Goal: Task Accomplishment & Management: Complete application form

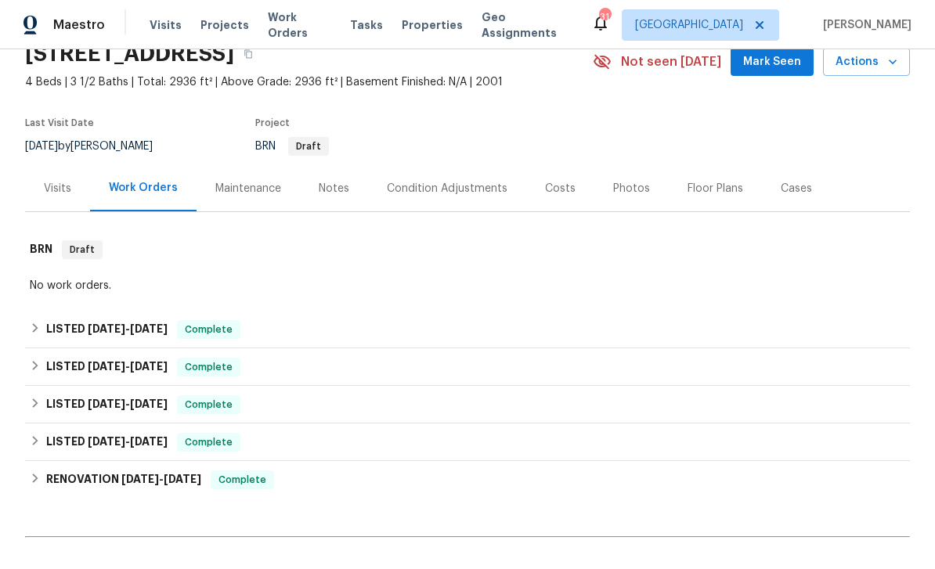
scroll to position [82, 0]
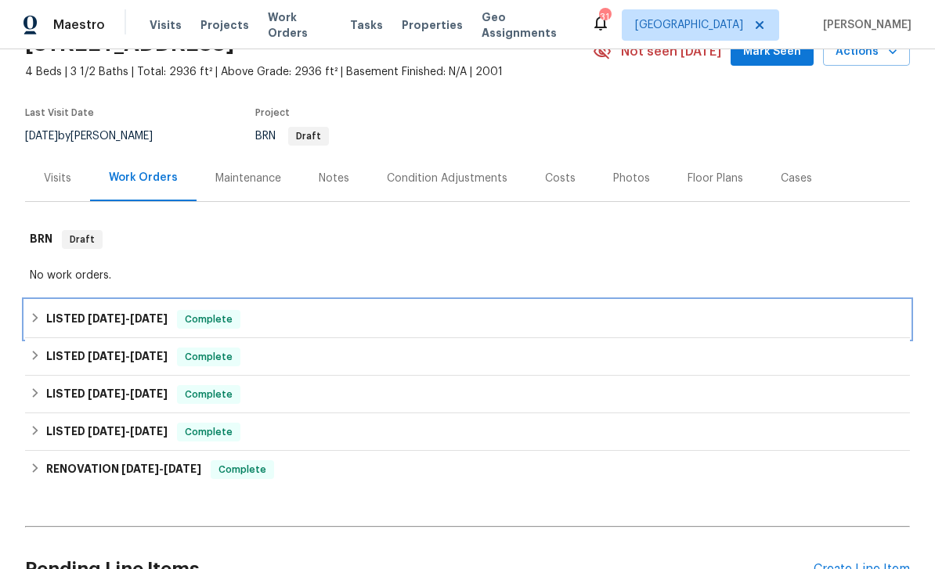
click at [219, 319] on span "Complete" at bounding box center [209, 320] width 60 height 16
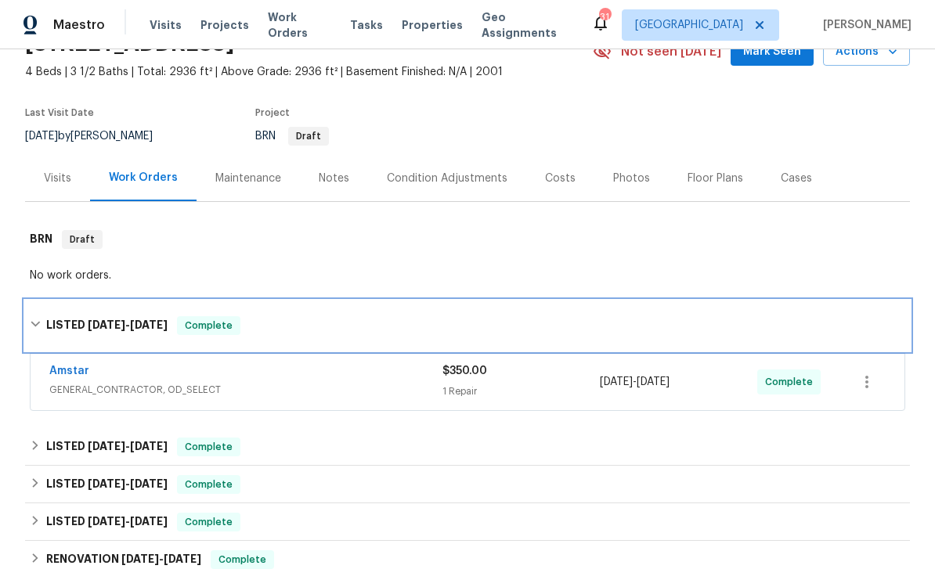
click at [191, 321] on span "Complete" at bounding box center [209, 326] width 60 height 16
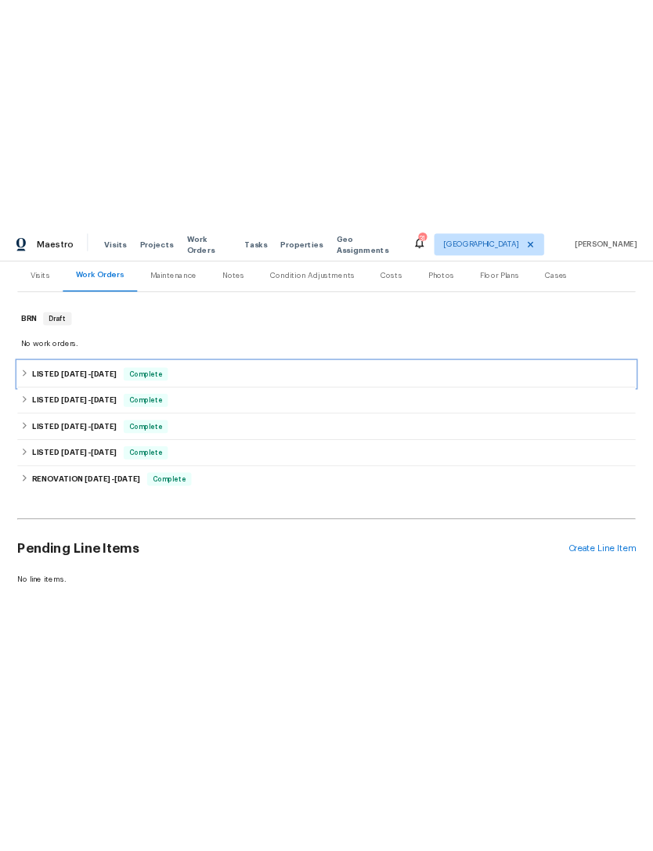
scroll to position [190, 0]
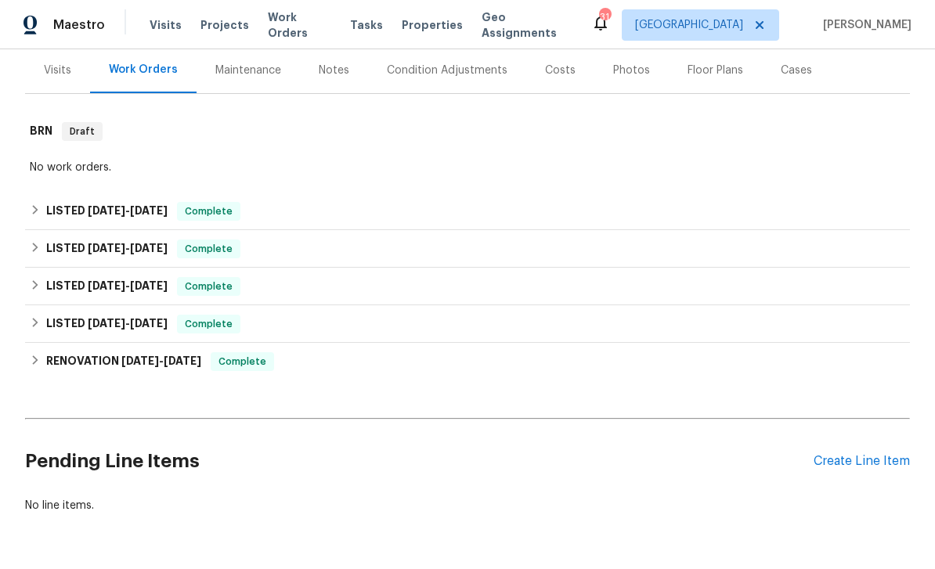
click at [868, 460] on div "Create Line Item" at bounding box center [862, 461] width 96 height 15
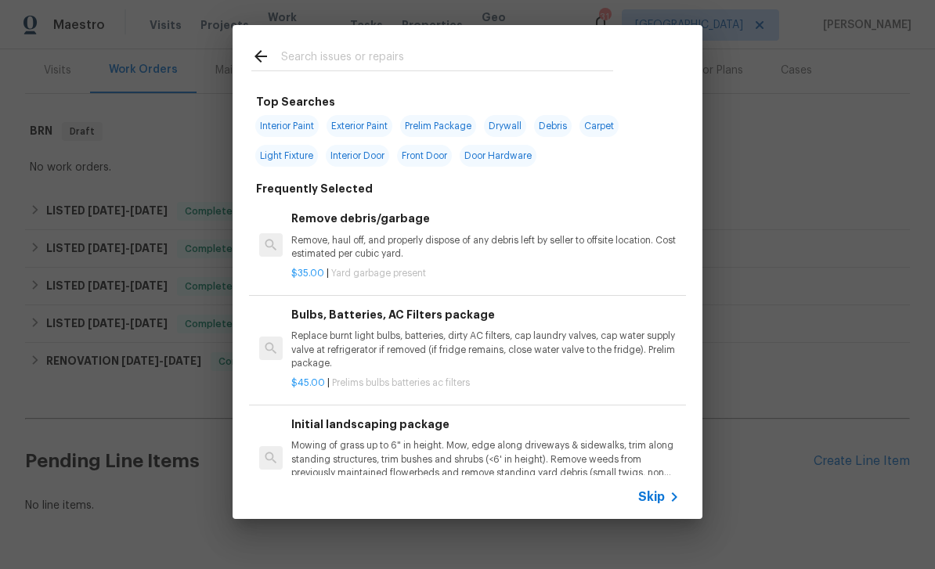
click at [573, 58] on input "text" at bounding box center [447, 58] width 332 height 23
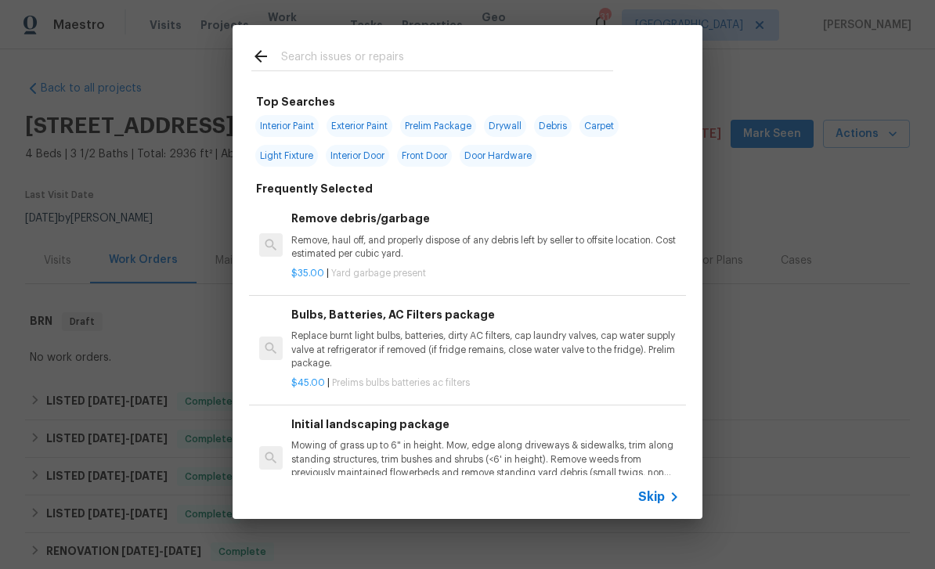
click at [506, 52] on input "text" at bounding box center [447, 58] width 332 height 23
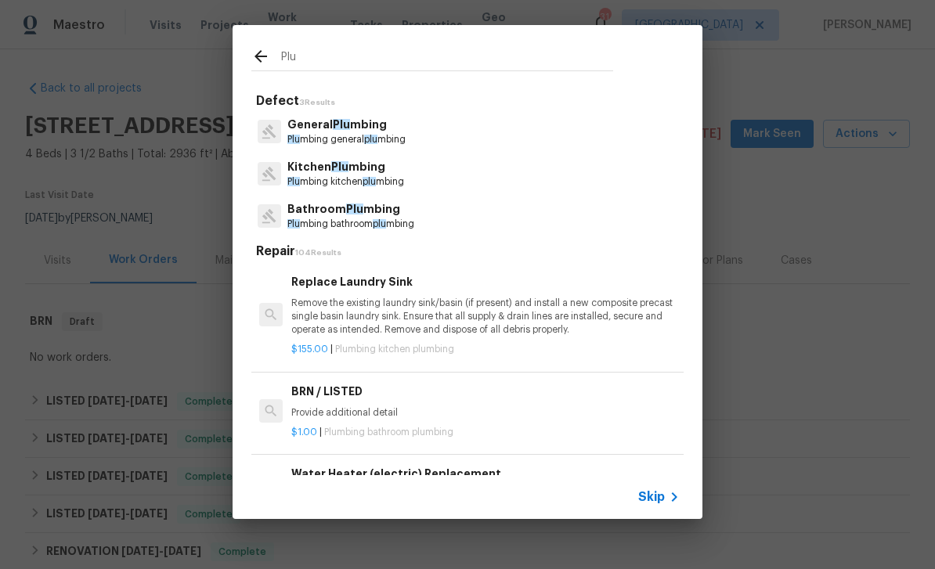
type input "Plu"
click at [576, 157] on div "Kitchen Plu mbing Plu mbing kitchen plu mbing" at bounding box center [467, 174] width 432 height 42
click at [603, 125] on div "General Plu mbing Plu mbing general plu mbing" at bounding box center [467, 131] width 432 height 42
click at [514, 145] on div "General Plu mbing Plu mbing general plu mbing" at bounding box center [467, 131] width 432 height 42
click at [399, 135] on p "Plu mbing general plu mbing" at bounding box center [346, 139] width 118 height 13
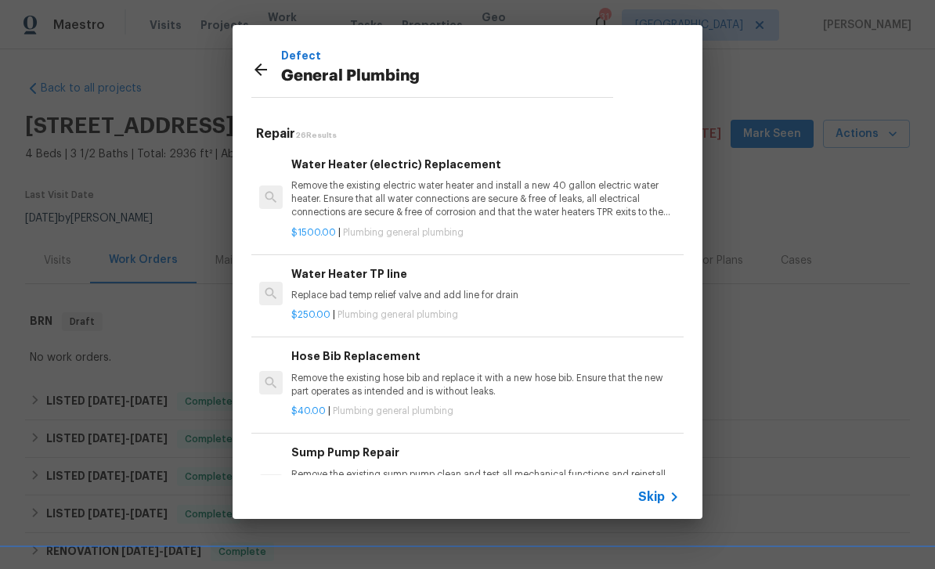
click at [648, 495] on span "Skip" at bounding box center [651, 497] width 27 height 16
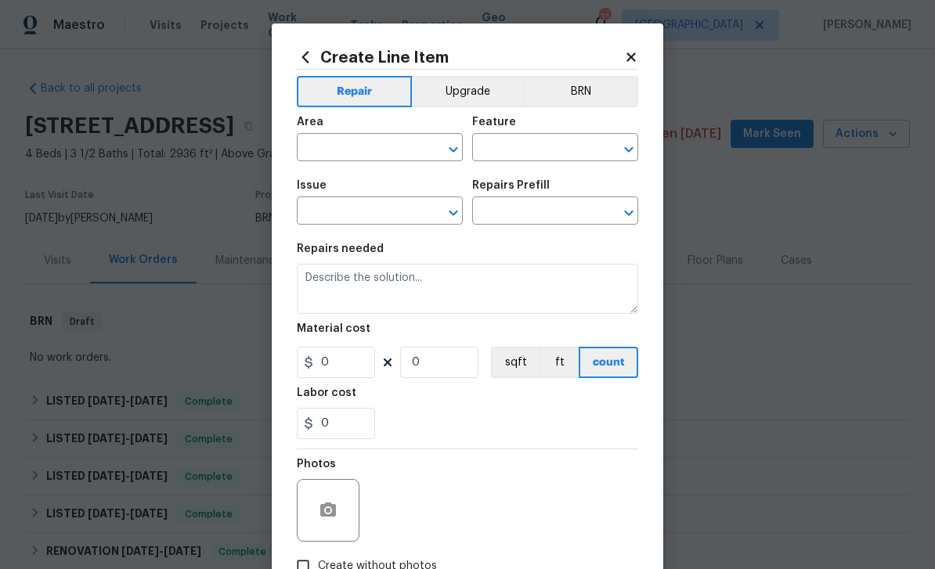
click at [456, 151] on icon "Open" at bounding box center [453, 148] width 9 height 5
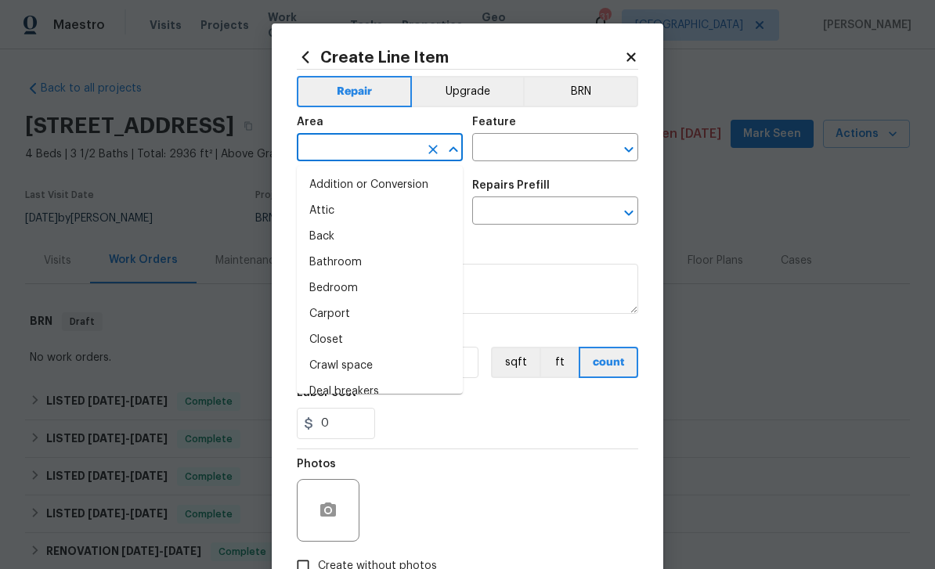
type input "m"
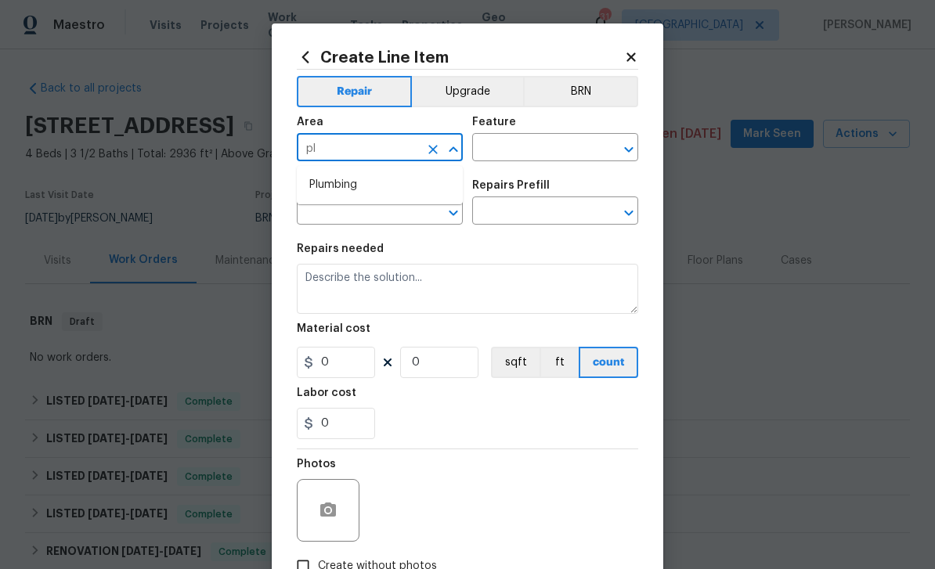
click at [406, 175] on li "Plumbing" at bounding box center [380, 185] width 166 height 26
type input "Plumbing"
click at [627, 148] on icon "Open" at bounding box center [628, 149] width 19 height 19
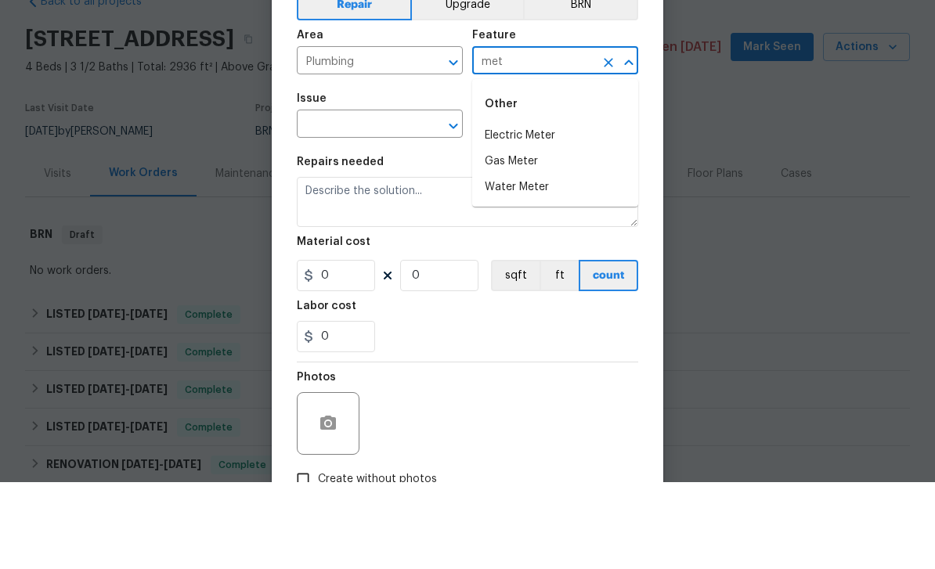
click at [556, 262] on li "Water Meter" at bounding box center [555, 275] width 166 height 26
type input "Water Meter"
click at [460, 204] on icon "Open" at bounding box center [453, 213] width 19 height 19
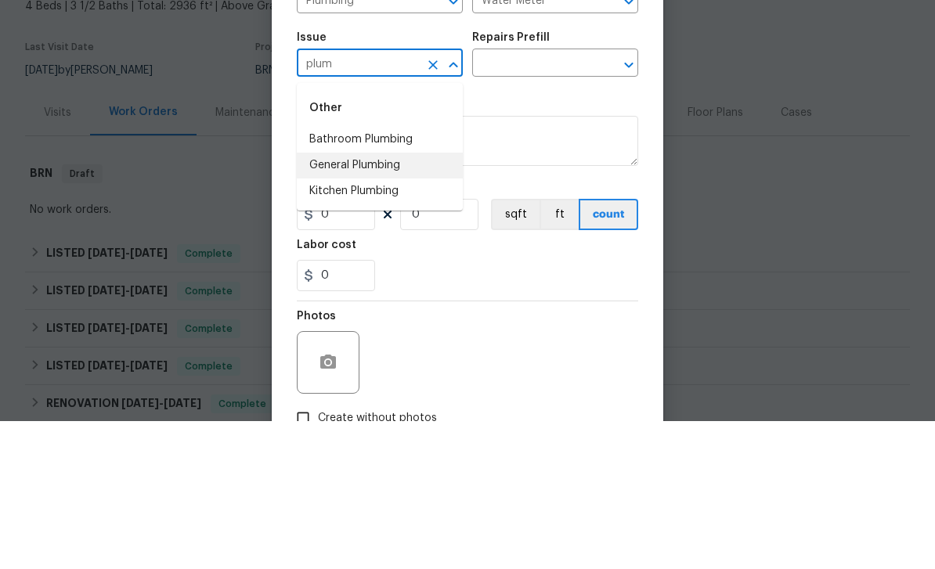
click at [422, 301] on li "General Plumbing" at bounding box center [380, 314] width 166 height 26
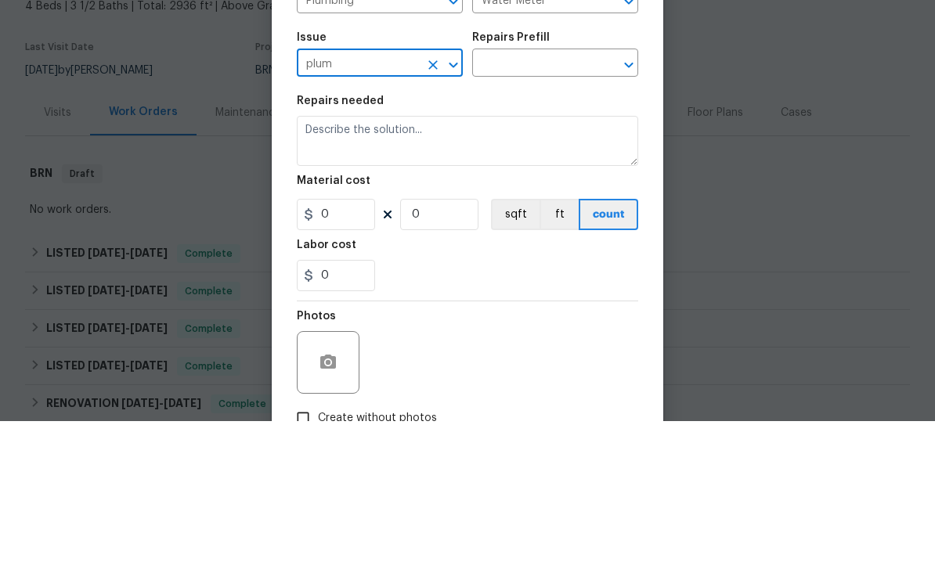
type input "General Plumbing"
click at [619, 204] on icon "Open" at bounding box center [628, 213] width 19 height 19
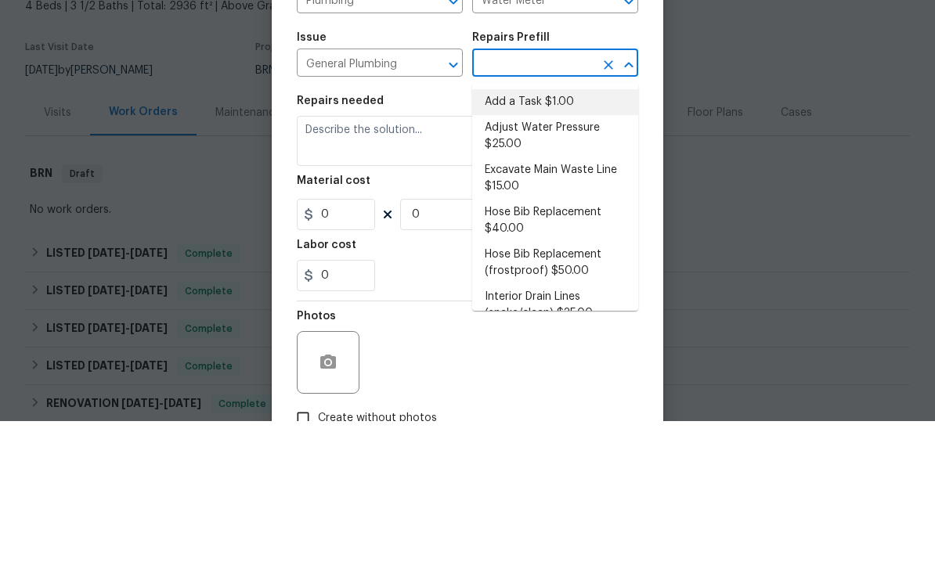
click at [571, 237] on li "Add a Task $1.00" at bounding box center [555, 250] width 166 height 26
type input "Add a Task $1.00"
type input "Plumbing"
type textarea "HPM to detail"
type input "1"
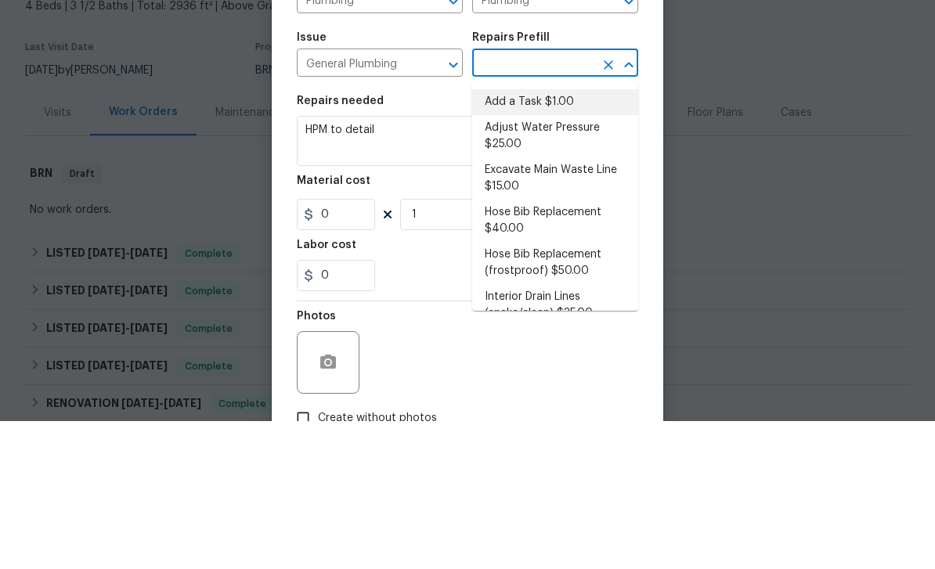
type input "Add a Task $1.00"
type input "1"
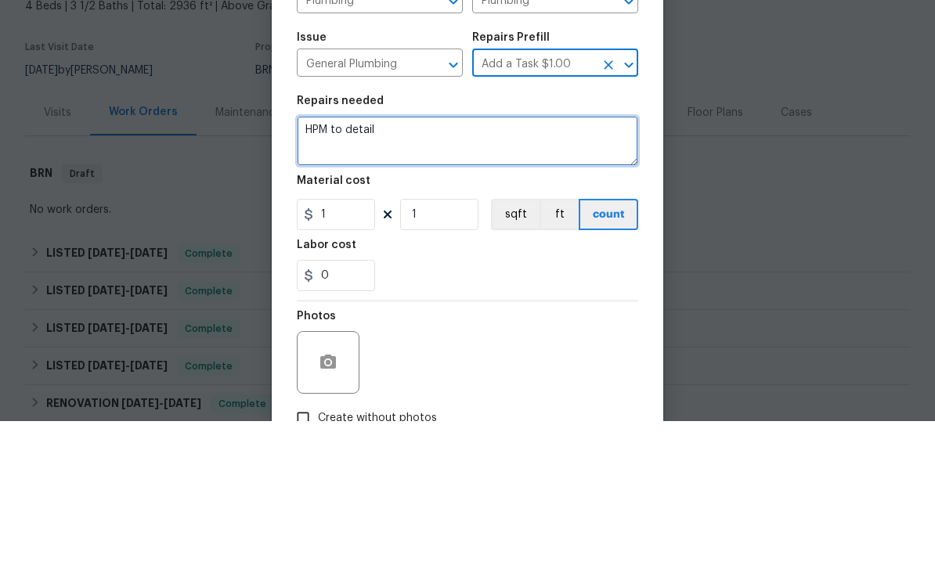
click at [435, 264] on textarea "HPM to detail" at bounding box center [467, 289] width 341 height 50
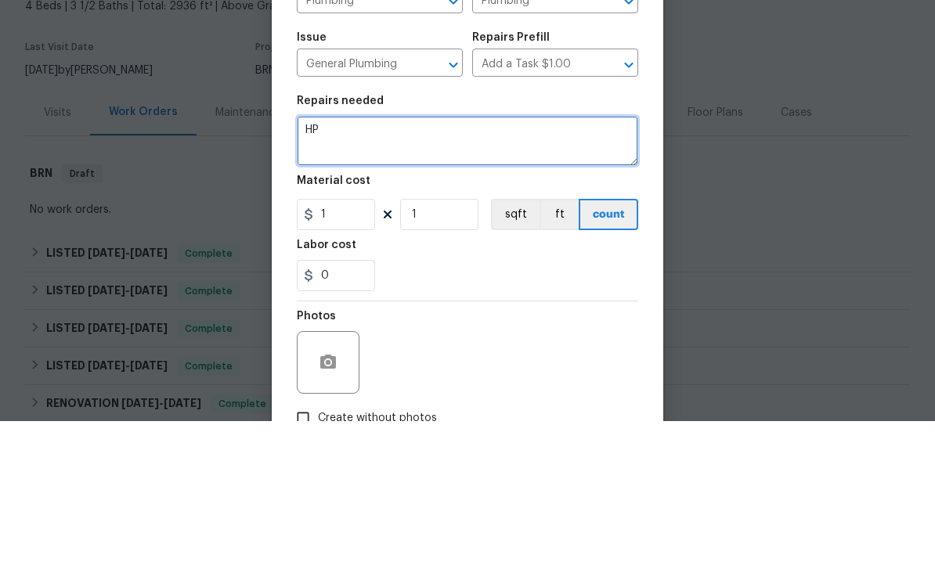
type textarea "H"
type textarea "Check main meters if it’s a leak on our side or on the city side"
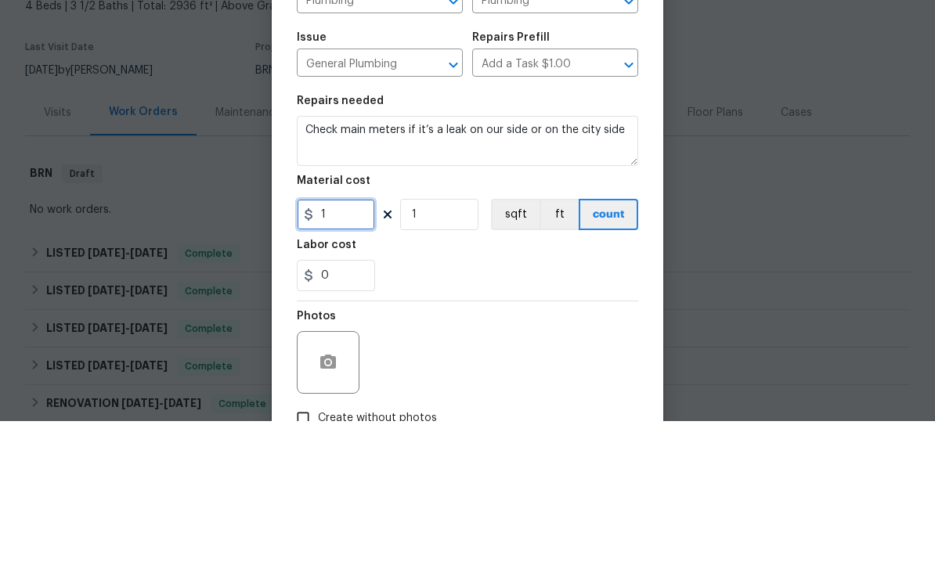
click at [348, 347] on input "1" at bounding box center [336, 362] width 78 height 31
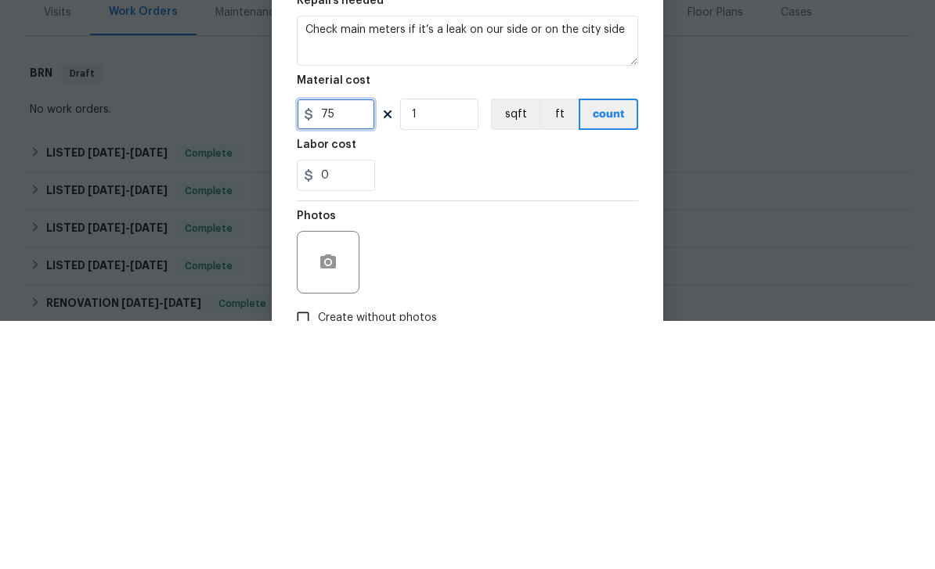
type input "75"
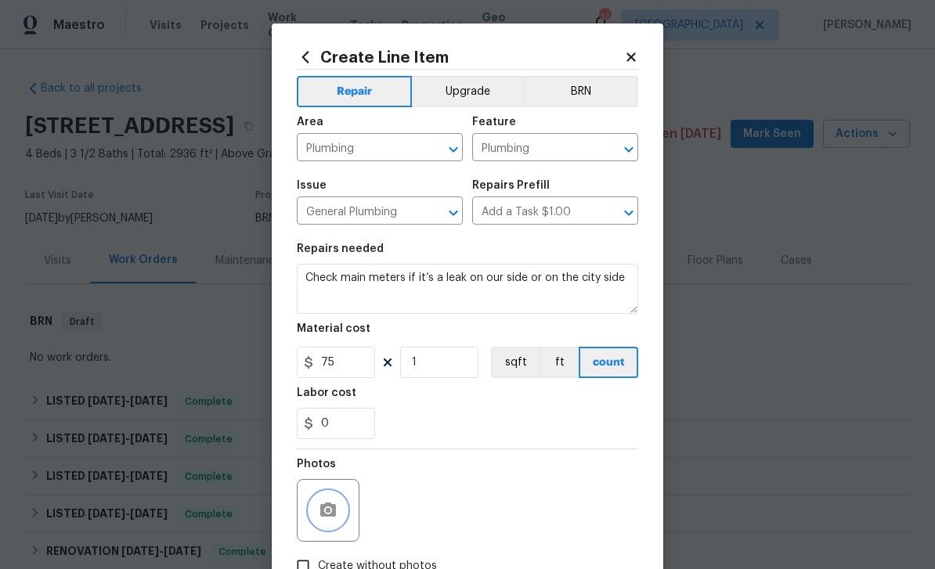
click at [341, 510] on button "button" at bounding box center [328, 511] width 38 height 38
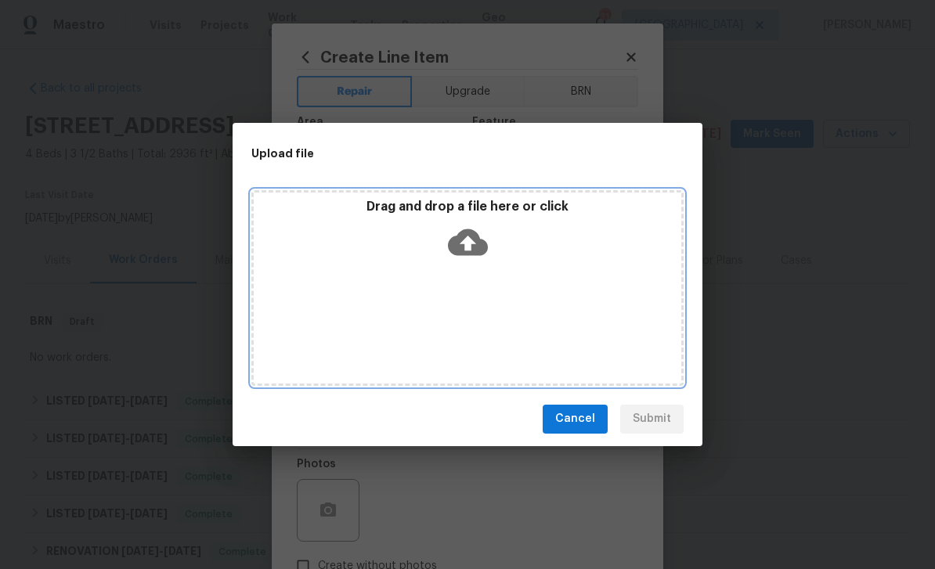
click at [464, 256] on icon at bounding box center [468, 242] width 40 height 40
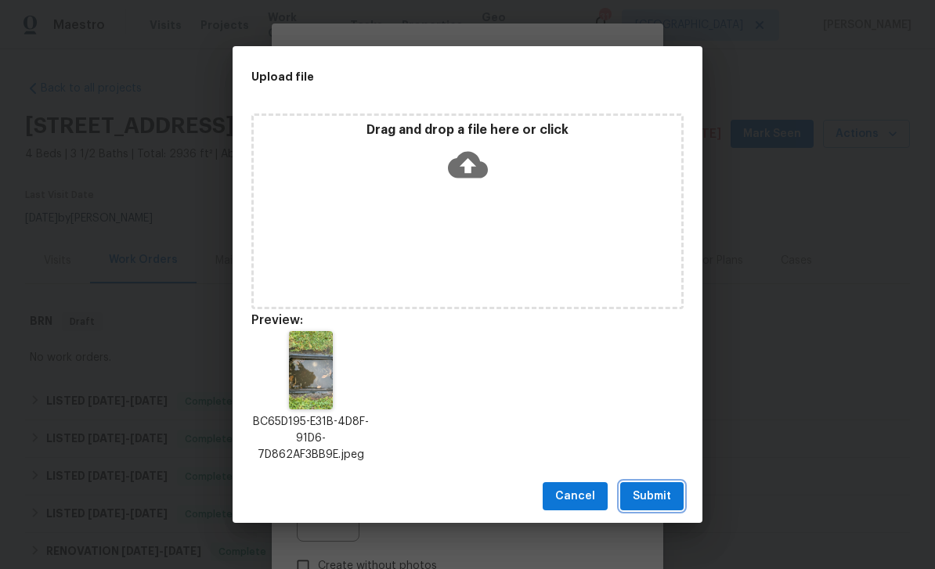
click at [657, 496] on span "Submit" at bounding box center [652, 497] width 38 height 20
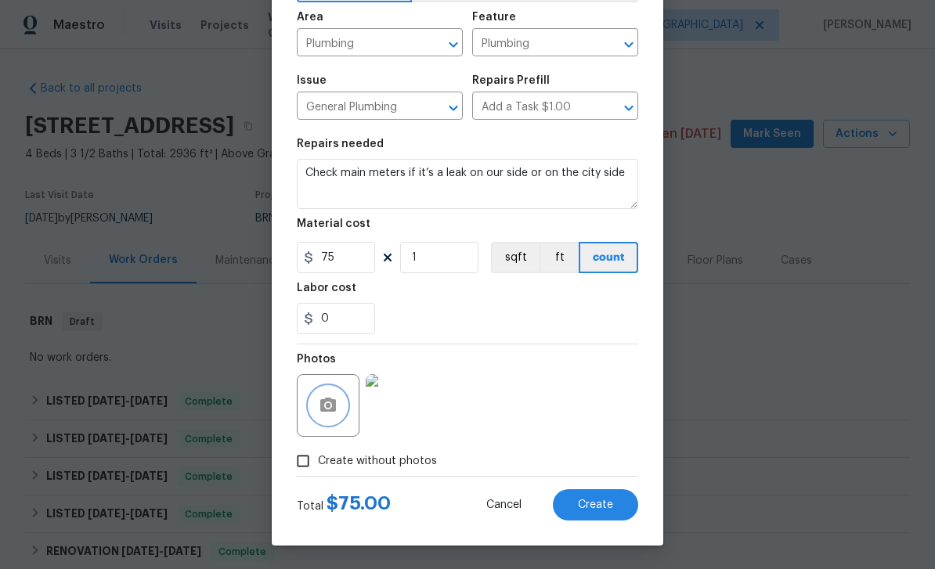
scroll to position [108, 0]
click at [583, 507] on span "Create" at bounding box center [595, 506] width 35 height 12
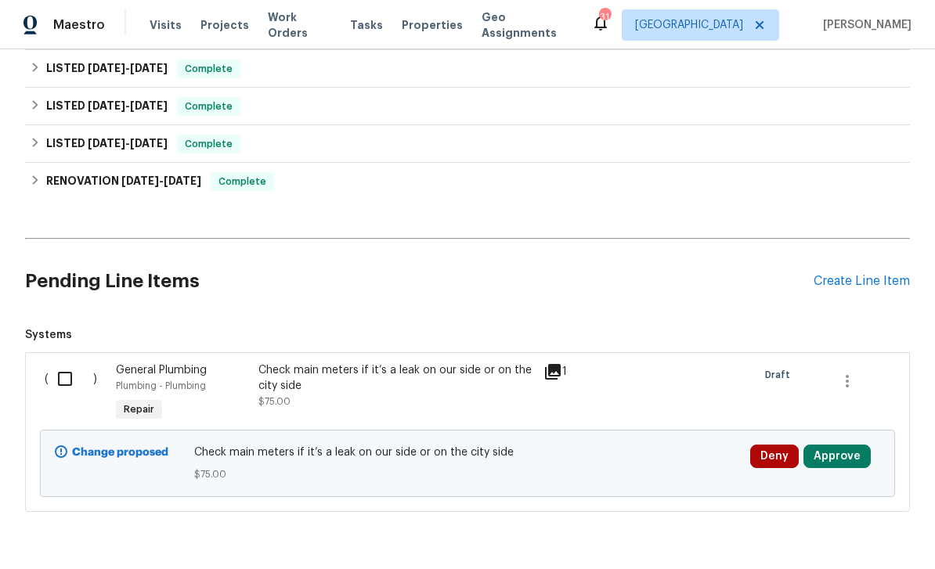
scroll to position [370, 0]
click at [878, 275] on div "Create Line Item" at bounding box center [862, 282] width 96 height 15
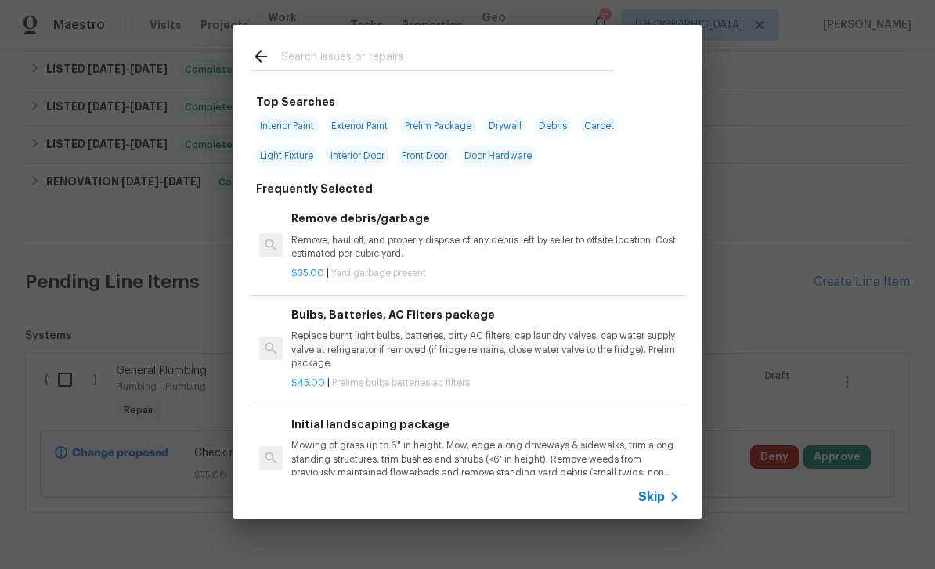
click at [568, 60] on input "text" at bounding box center [447, 58] width 332 height 23
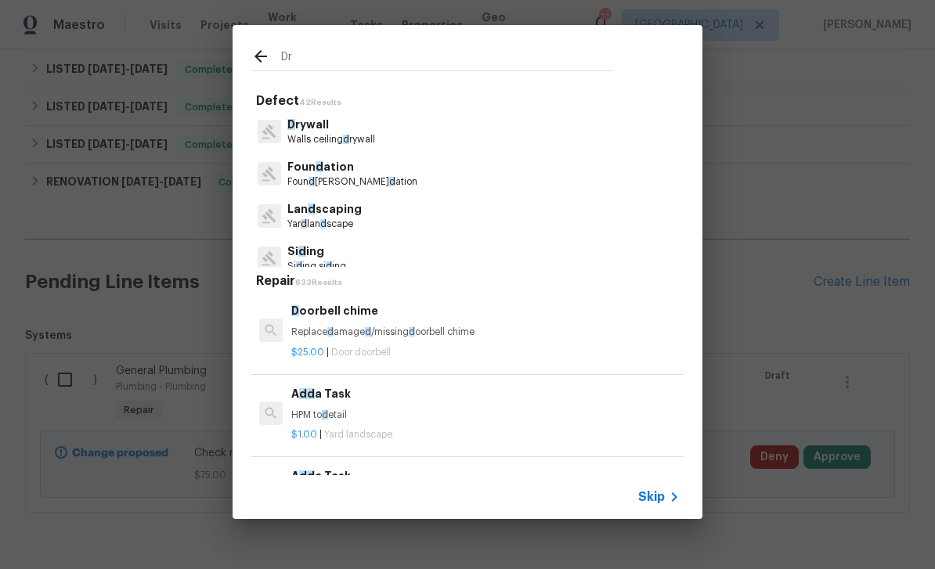
type input "Dry"
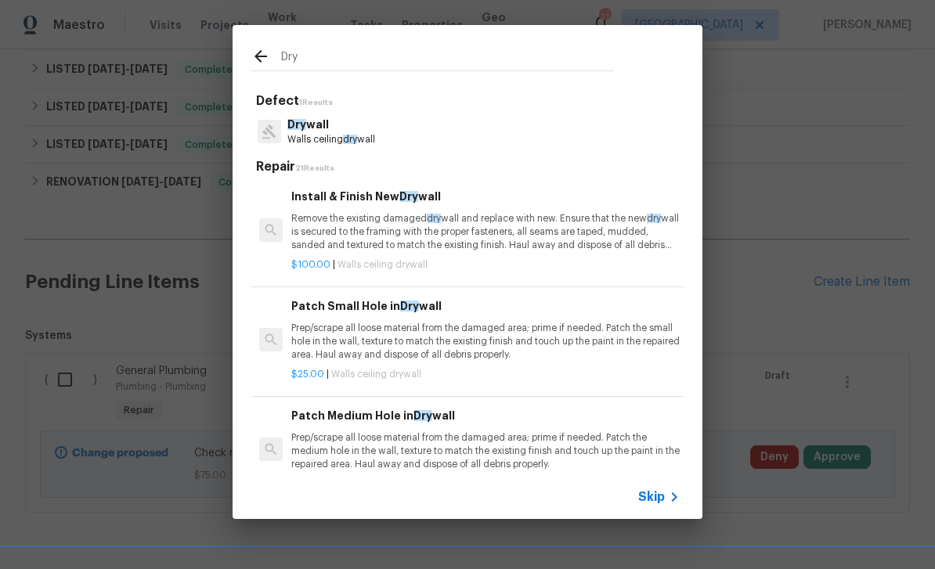
click at [375, 130] on p "Dry wall" at bounding box center [331, 125] width 88 height 16
click at [381, 159] on h5 "Repair 21 Results" at bounding box center [469, 167] width 427 height 16
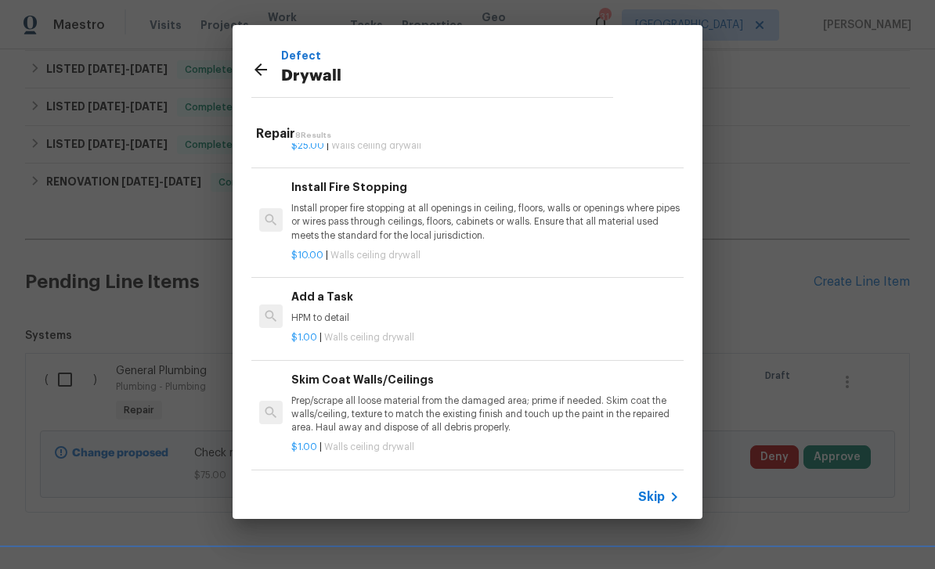
scroll to position [420, 0]
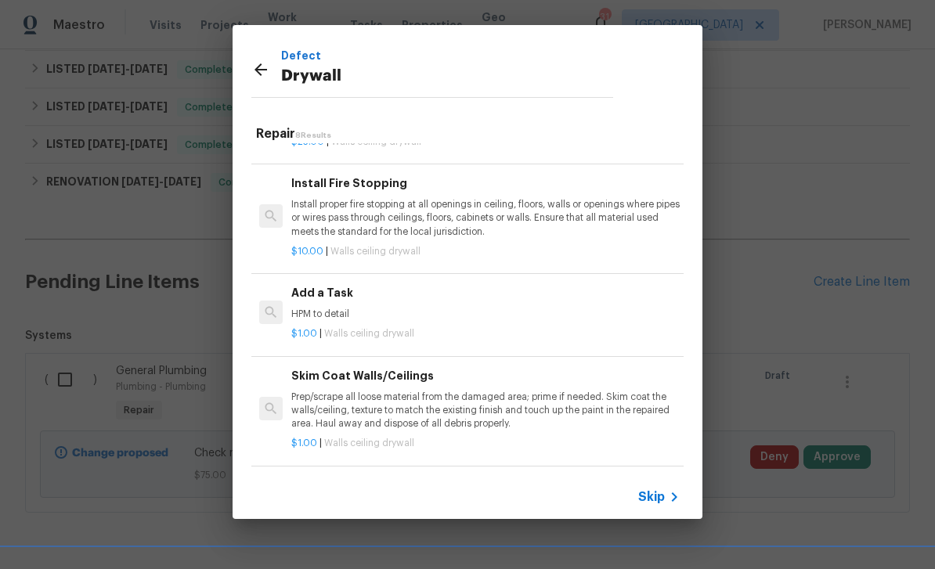
click at [562, 327] on p "$1.00 | Walls ceiling drywall" at bounding box center [485, 333] width 388 height 13
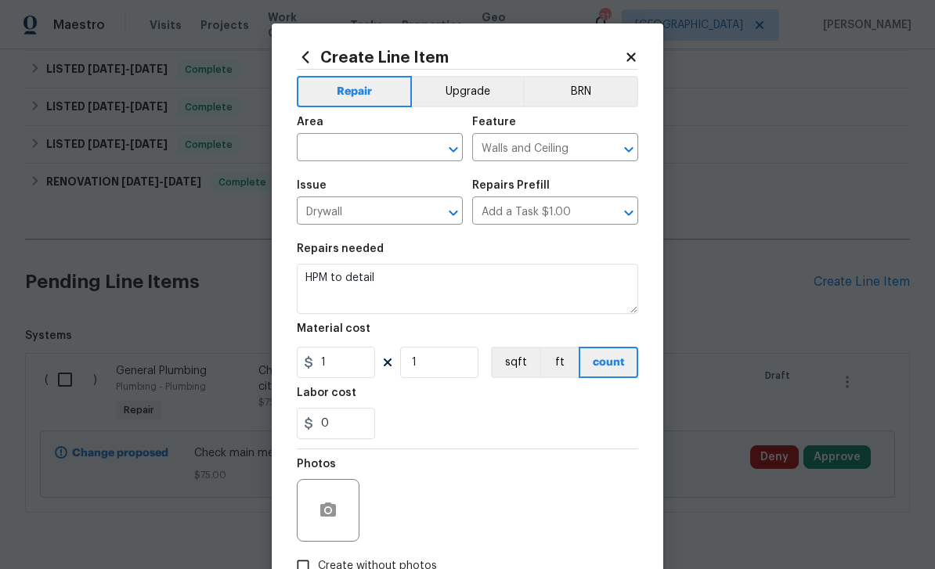
click at [458, 150] on icon "Open" at bounding box center [453, 149] width 19 height 19
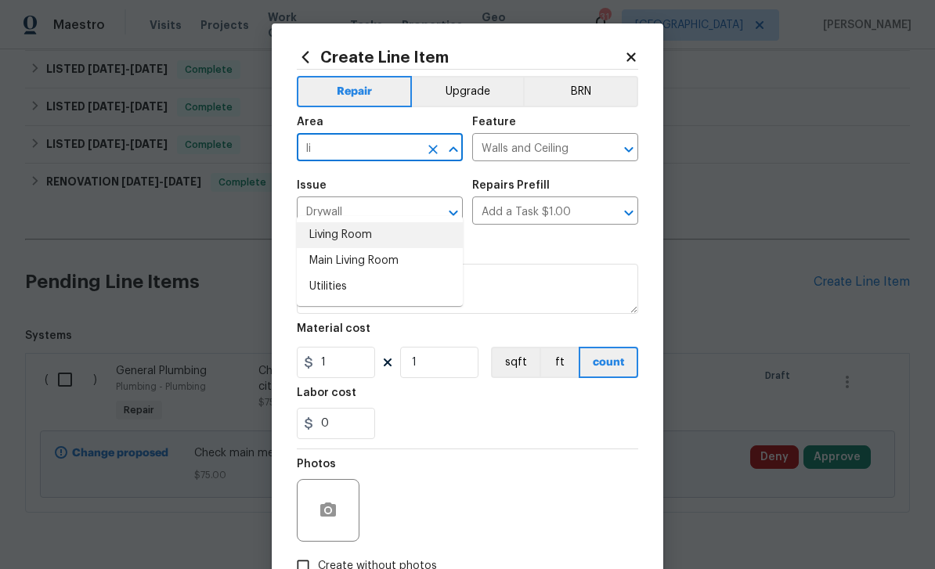
click at [406, 222] on li "Living Room" at bounding box center [380, 235] width 166 height 26
type input "Living Room"
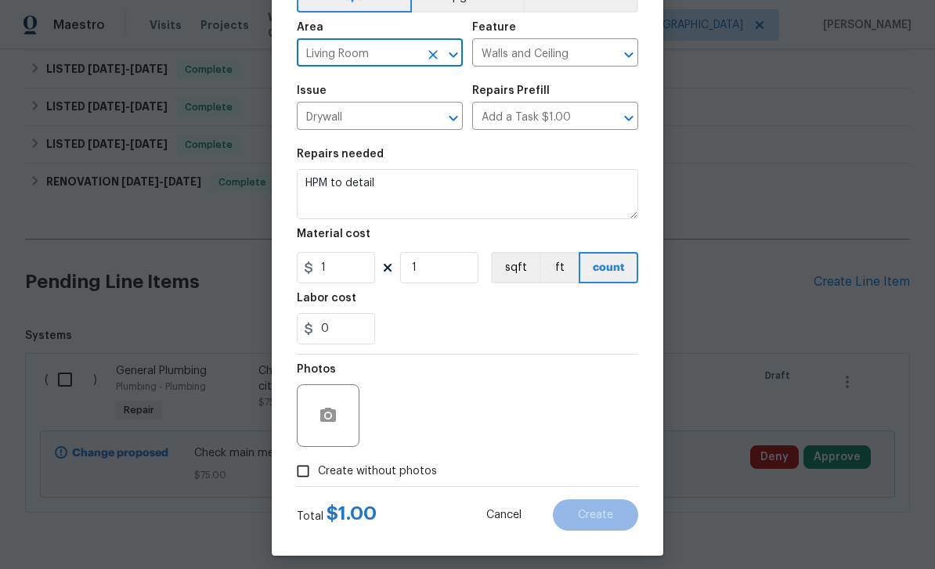
scroll to position [104, 0]
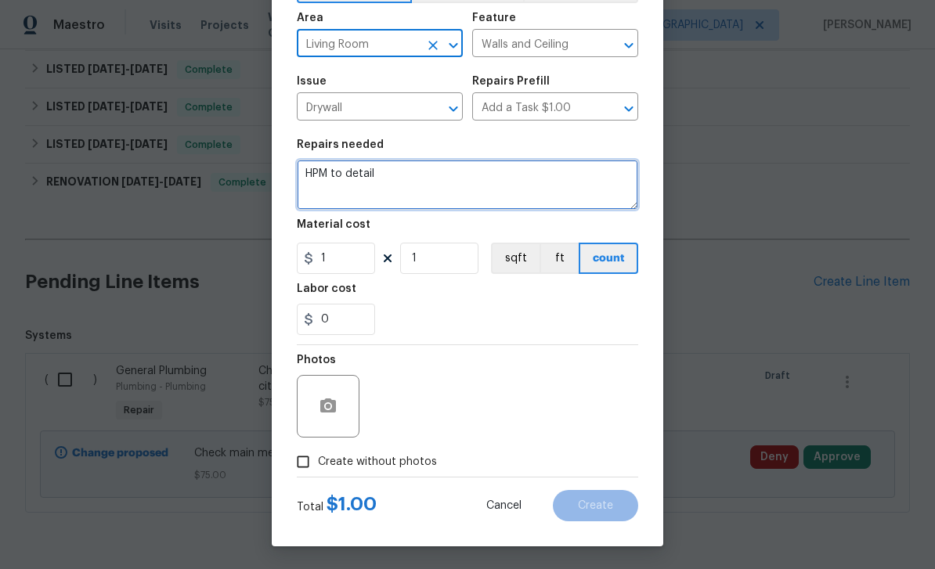
click at [499, 174] on textarea "HPM to detail" at bounding box center [467, 185] width 341 height 50
type textarea "H"
type textarea "Touchup paint in living room"
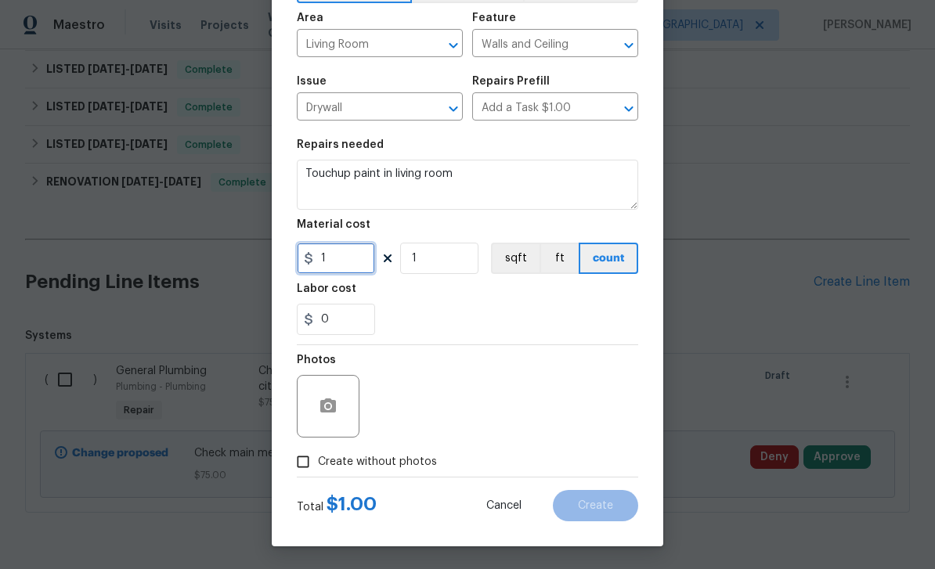
click at [359, 254] on input "1" at bounding box center [336, 258] width 78 height 31
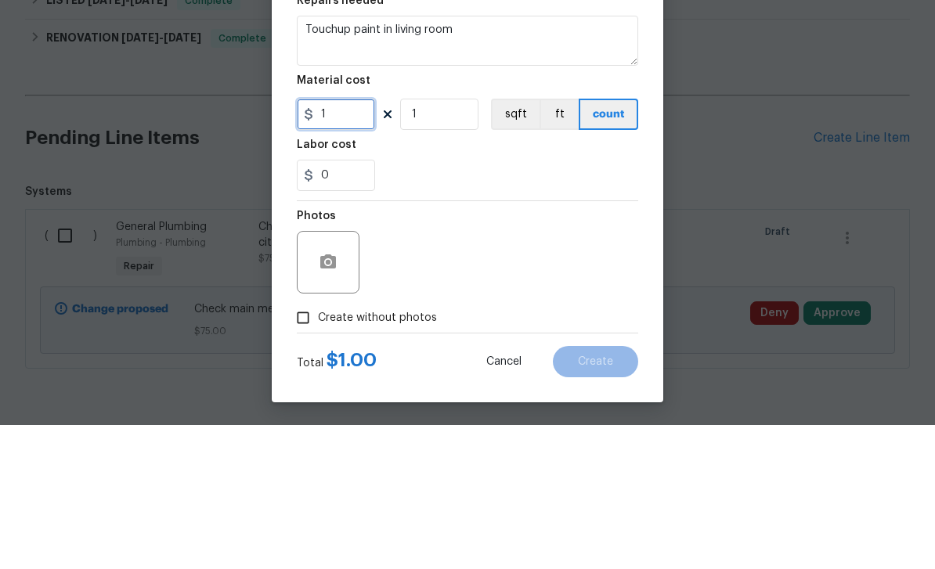
click at [350, 243] on input "1" at bounding box center [336, 258] width 78 height 31
type input "35"
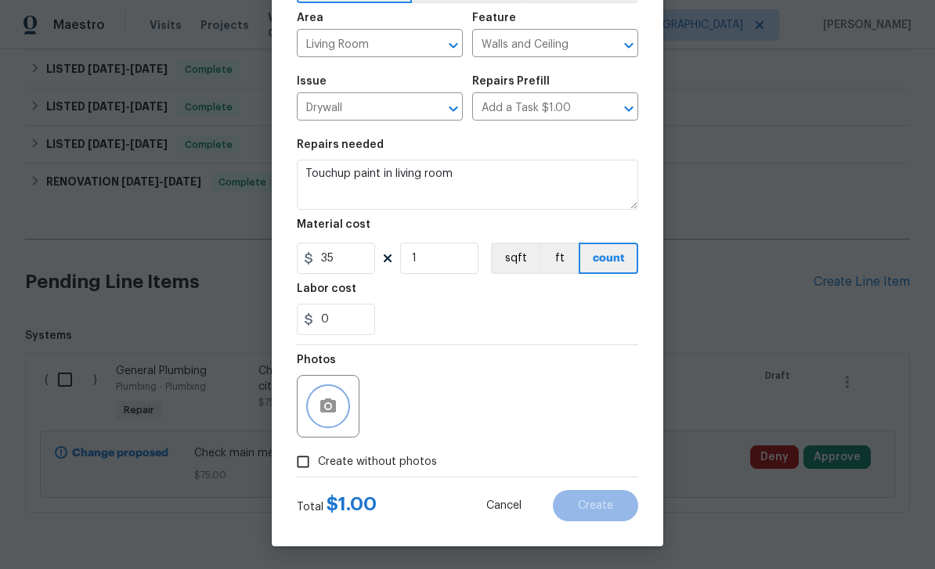
click at [334, 413] on icon "button" at bounding box center [328, 406] width 16 height 14
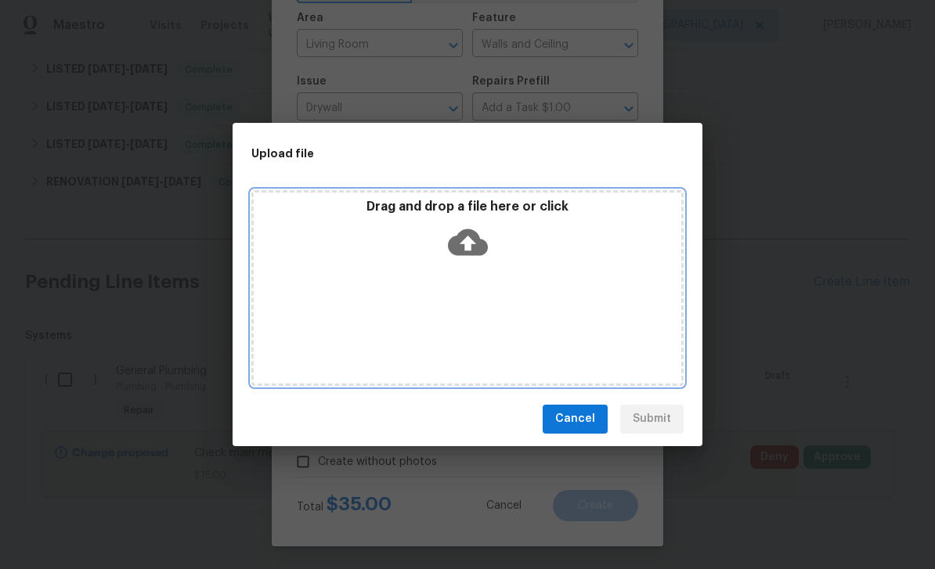
click at [464, 232] on icon at bounding box center [468, 242] width 40 height 27
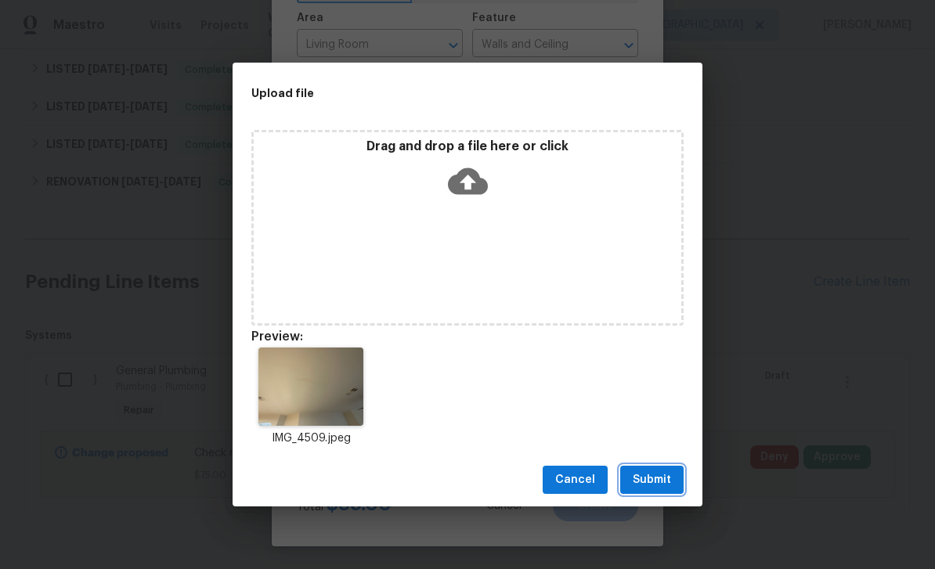
click at [674, 466] on button "Submit" at bounding box center [651, 480] width 63 height 29
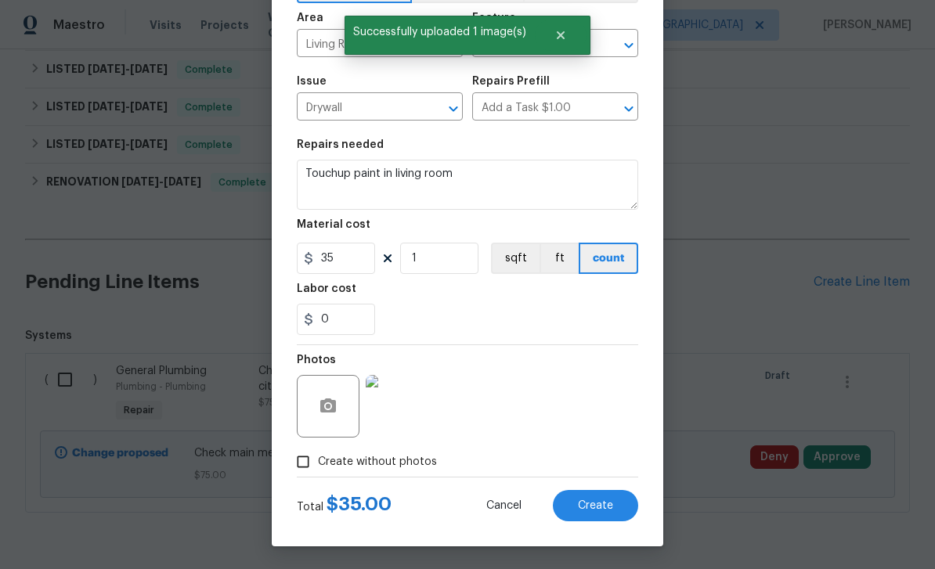
click at [617, 518] on button "Create" at bounding box center [595, 505] width 85 height 31
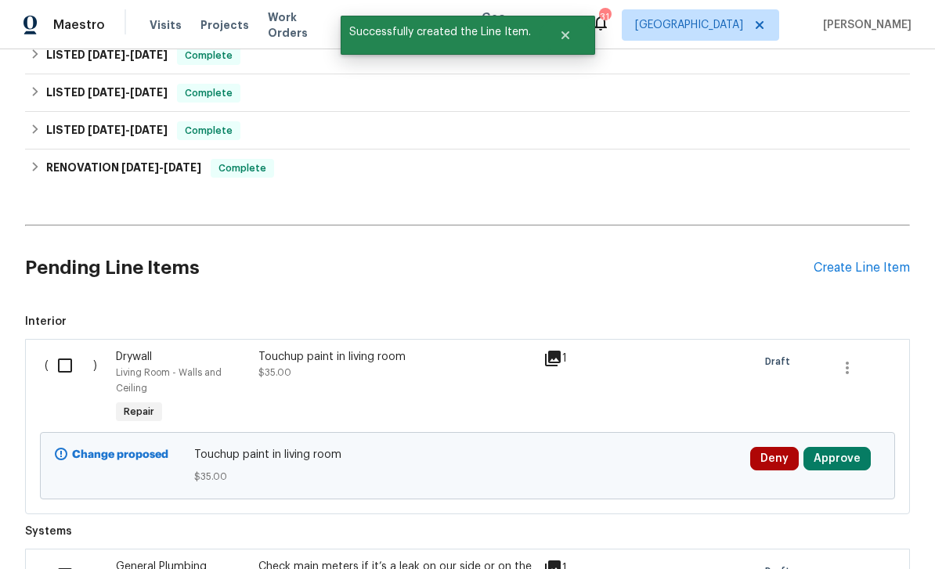
scroll to position [410, 0]
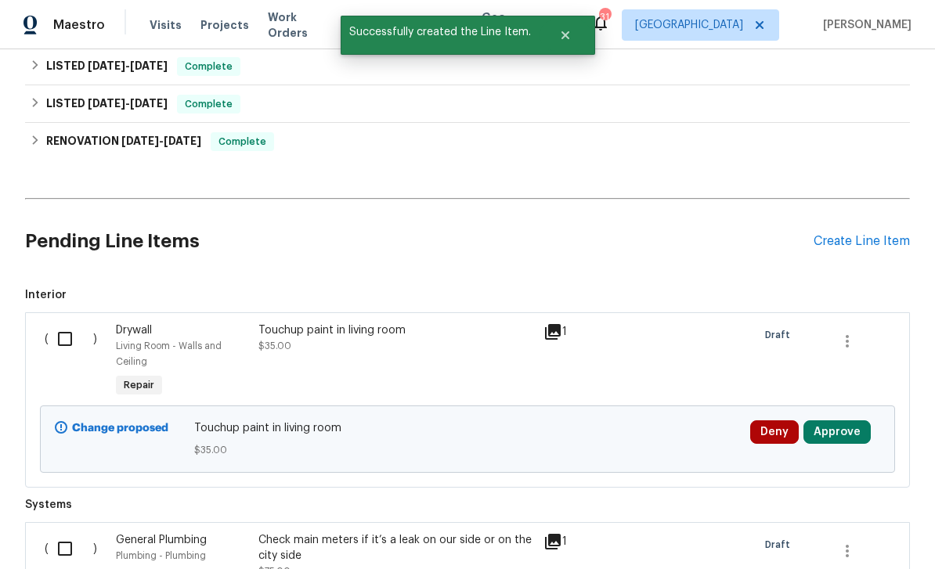
click at [864, 234] on div "Create Line Item" at bounding box center [862, 241] width 96 height 15
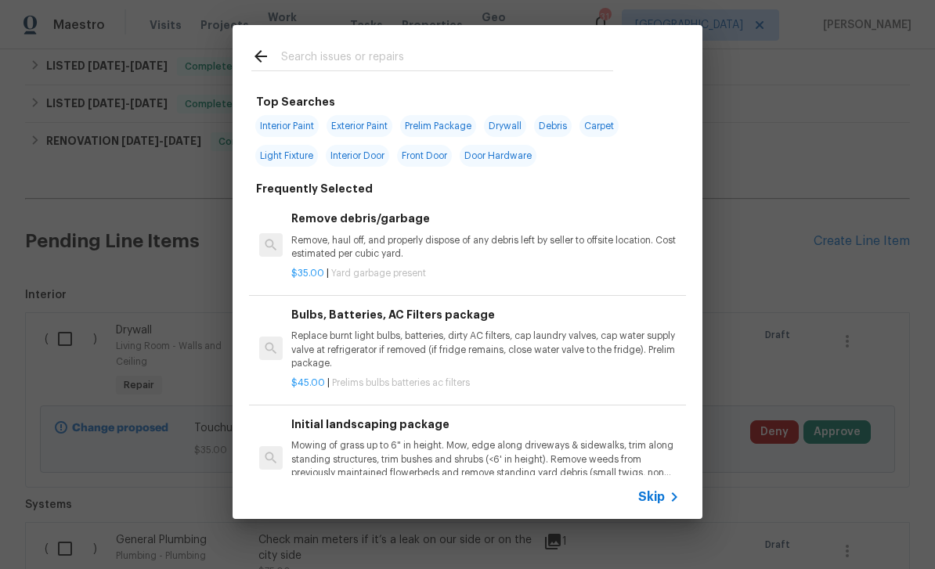
click at [538, 57] on input "text" at bounding box center [447, 58] width 332 height 23
type input "Toilet"
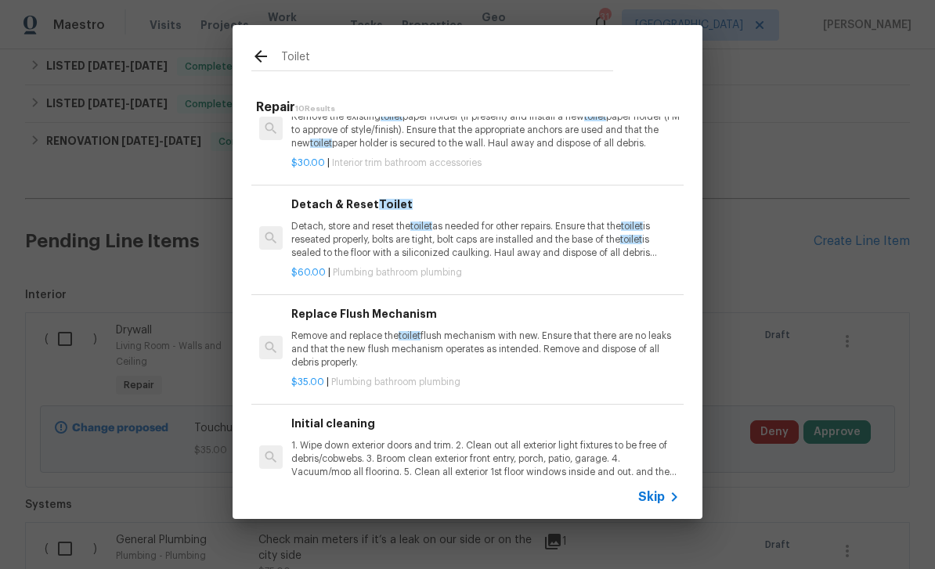
scroll to position [646, 0]
click at [525, 350] on p "Remove and replace the toilet flush mechanism with new. Ensure that there are n…" at bounding box center [485, 350] width 388 height 40
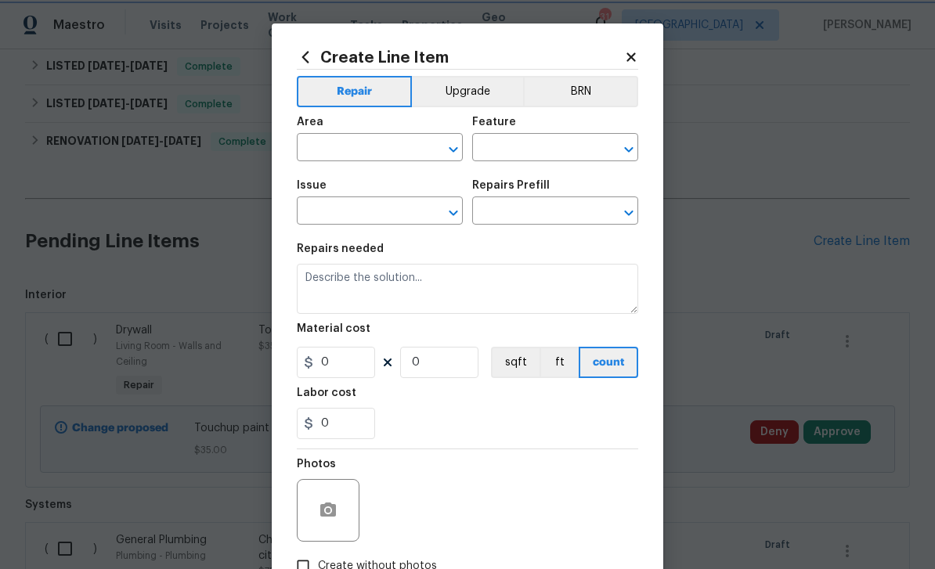
type input "Plumbing"
type input "Bathroom Plumbing"
type input "Replace Flush Mechanism $35.00"
type textarea "Remove and replace the toilet flush mechanism with new. Ensure that there are n…"
type input "35"
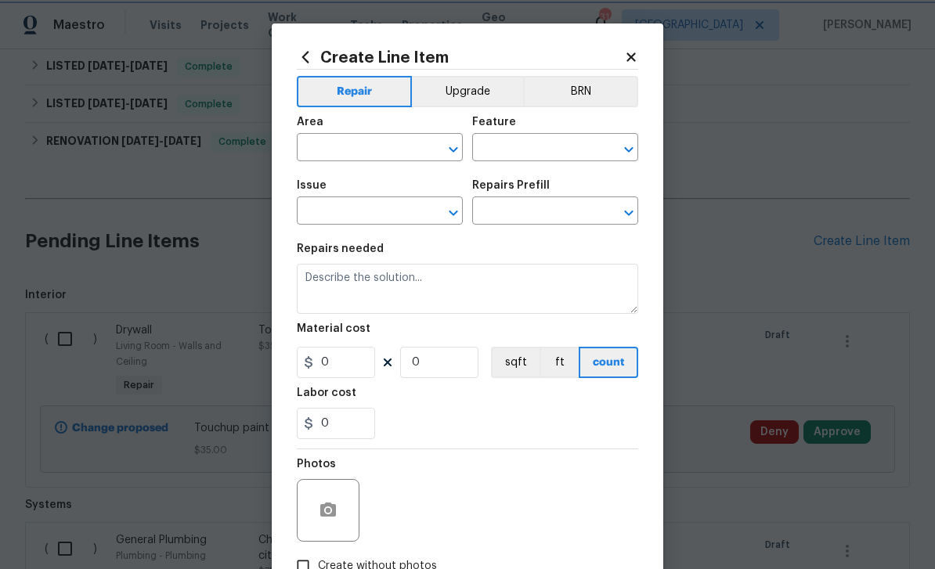
type input "1"
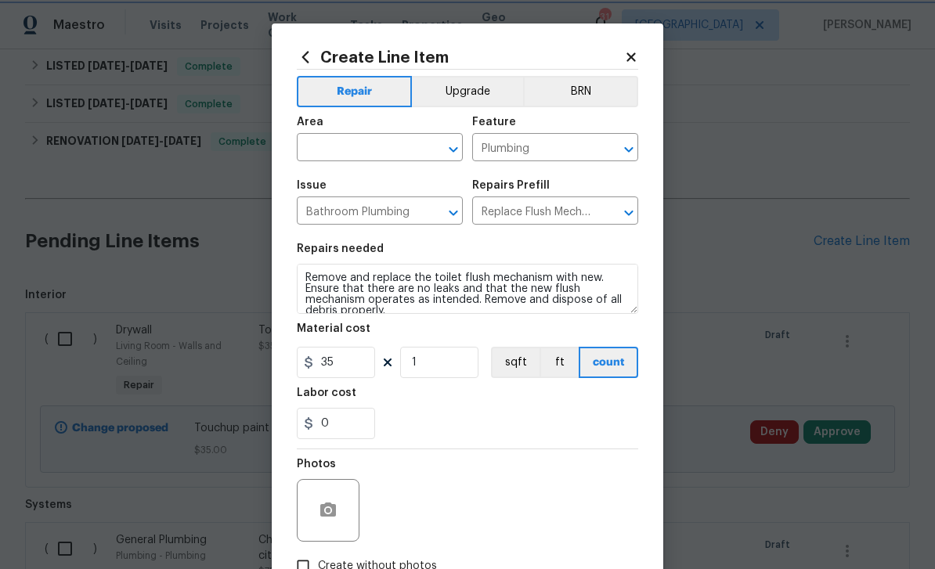
click at [523, 347] on figure "Material cost 35 1 sqft ft count" at bounding box center [467, 350] width 341 height 55
click at [454, 157] on icon "Open" at bounding box center [453, 149] width 19 height 19
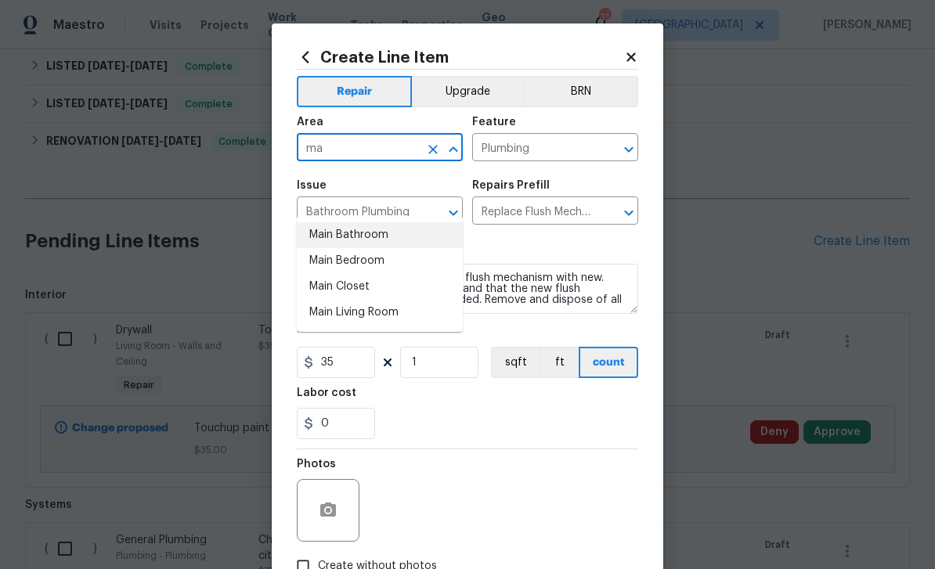
click at [440, 222] on li "Main Bathroom" at bounding box center [380, 235] width 166 height 26
type input "Main Bathroom"
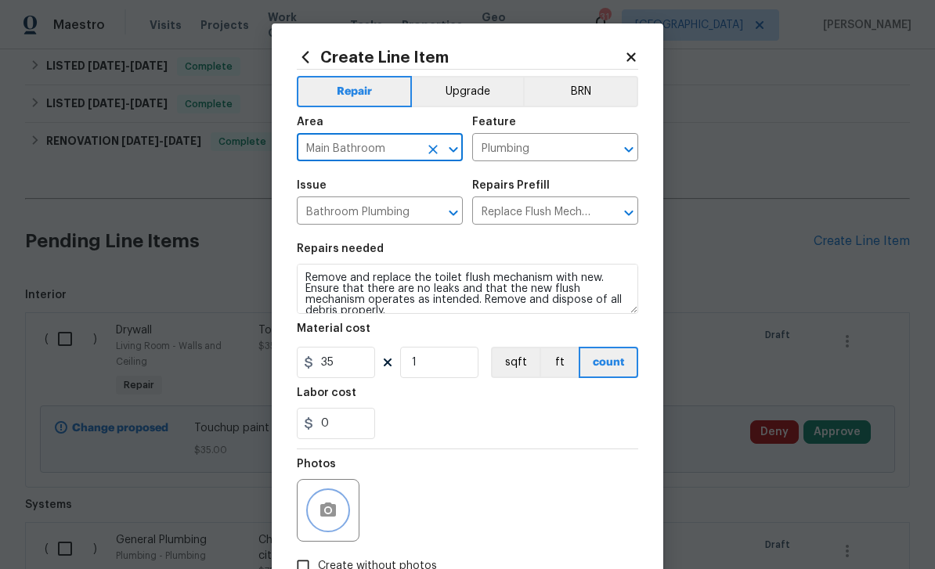
click at [319, 520] on icon "button" at bounding box center [328, 510] width 19 height 19
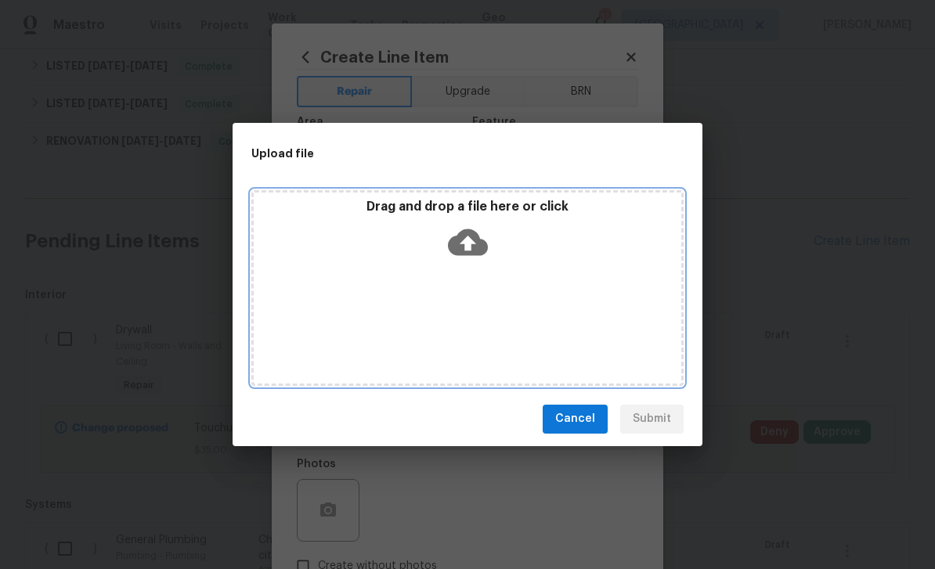
click at [465, 240] on icon at bounding box center [468, 242] width 40 height 40
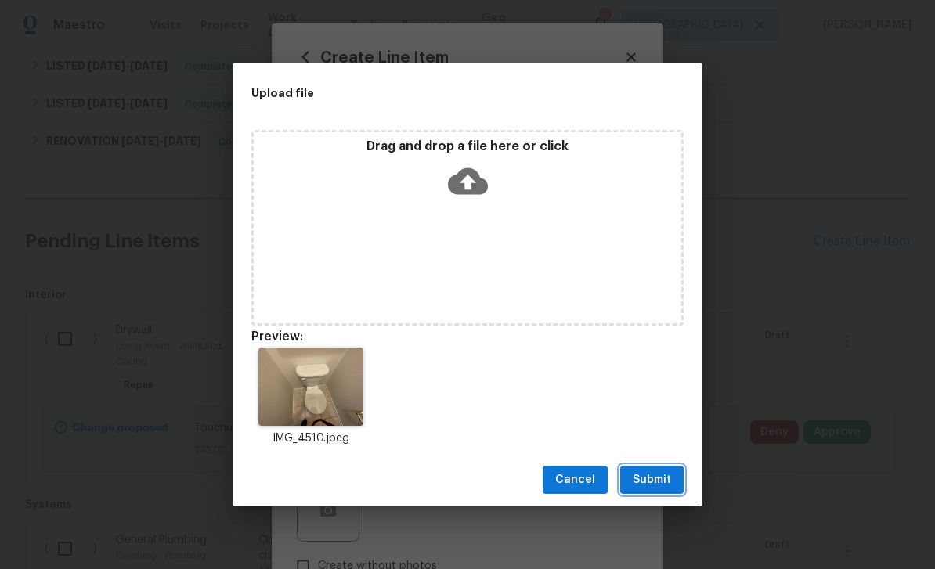
click at [673, 488] on button "Submit" at bounding box center [651, 480] width 63 height 29
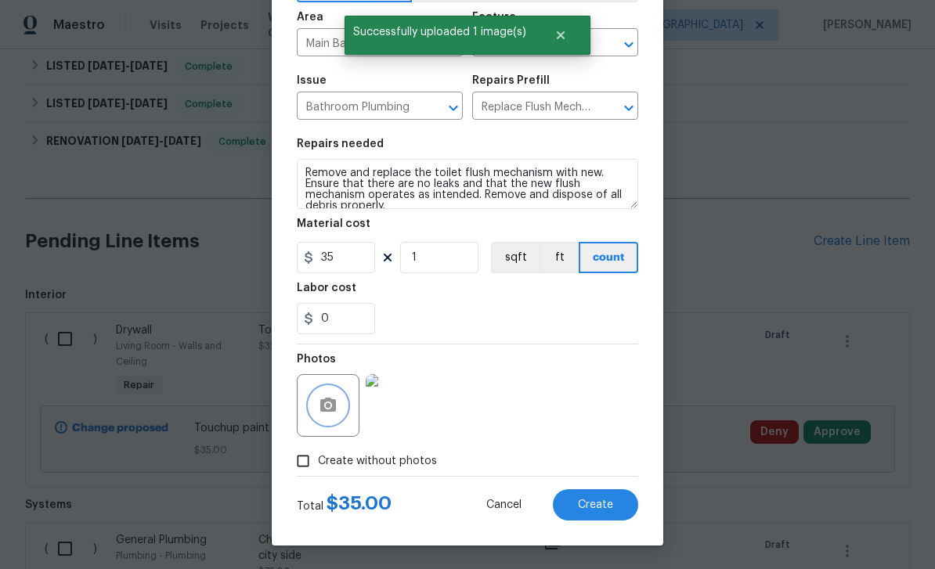
scroll to position [108, 0]
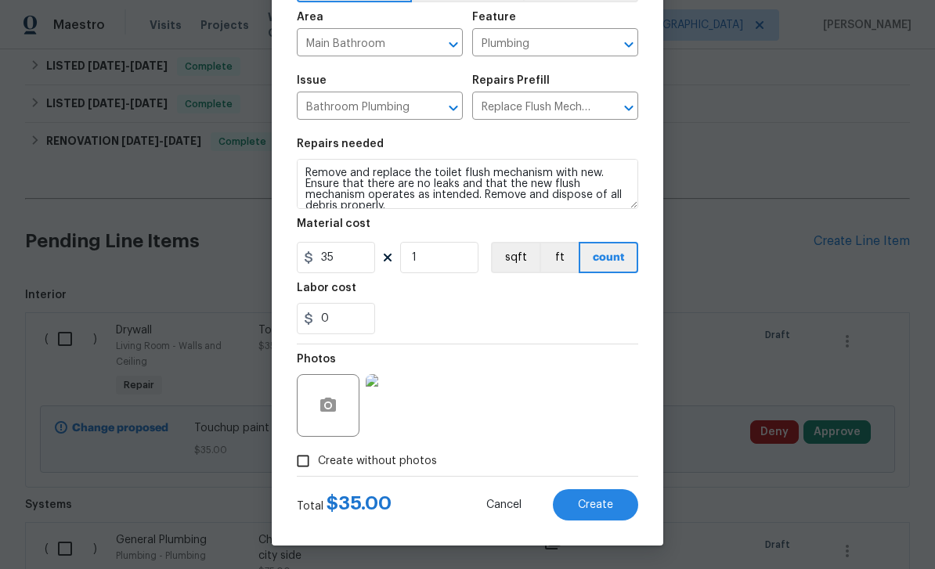
click at [613, 503] on button "Create" at bounding box center [595, 504] width 85 height 31
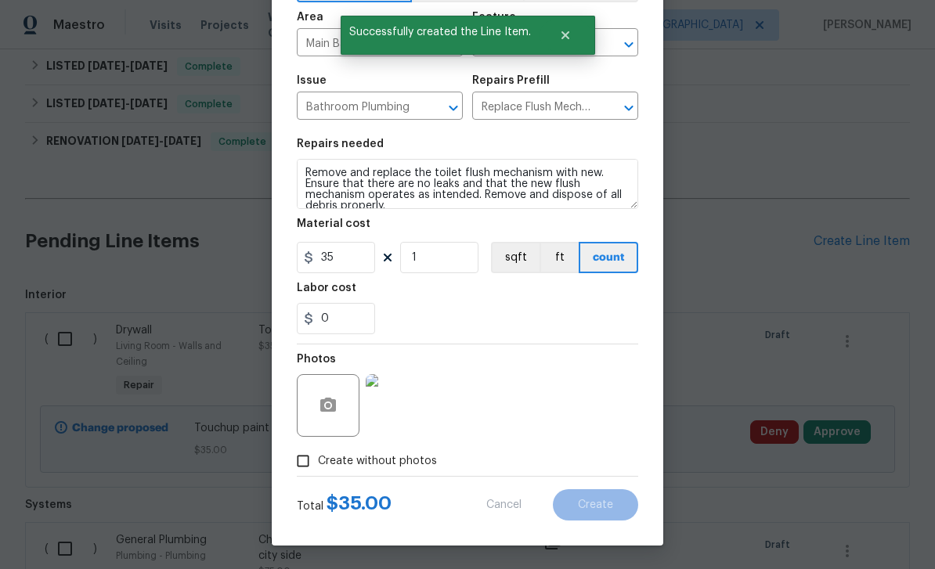
scroll to position [395, 0]
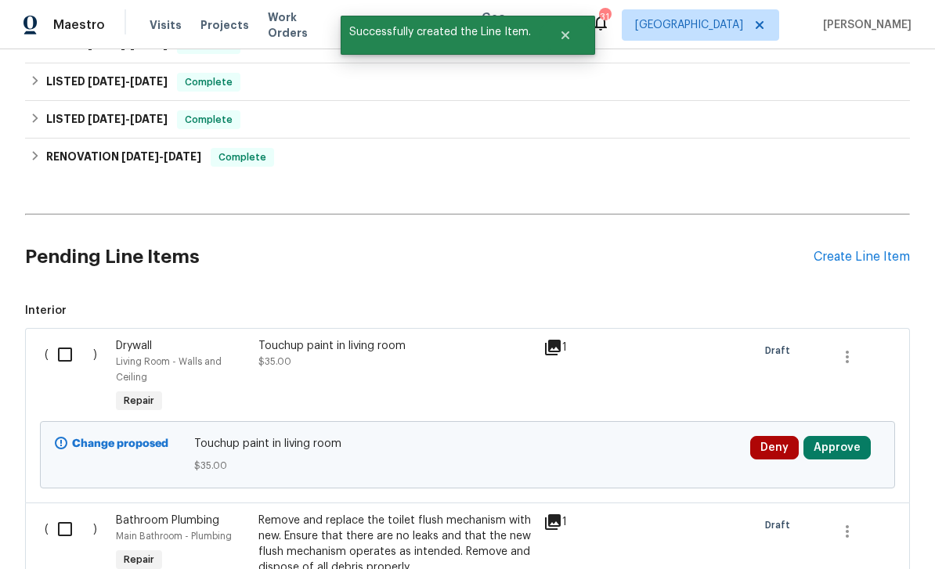
click at [852, 250] on div "Create Line Item" at bounding box center [862, 257] width 96 height 15
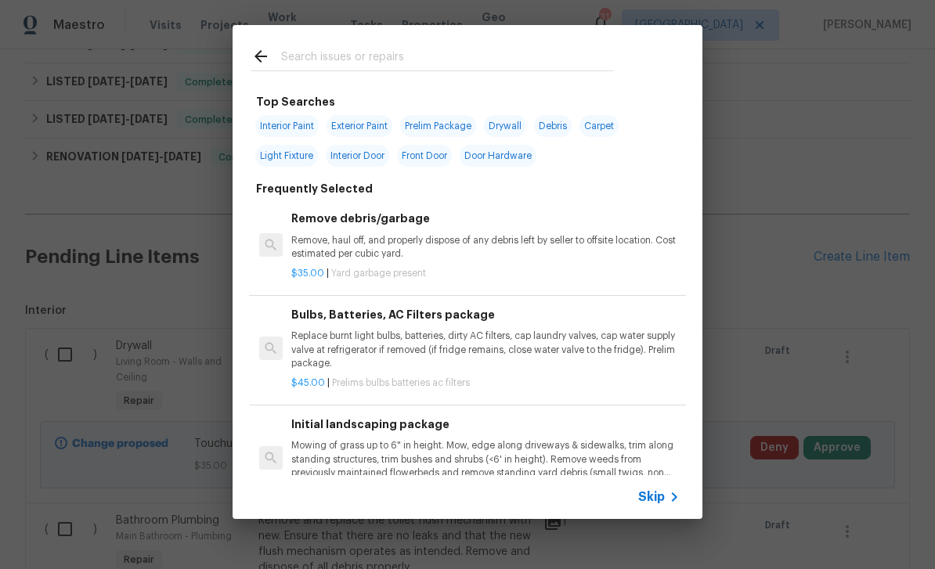
click at [571, 52] on input "text" at bounding box center [447, 58] width 332 height 23
type input "V"
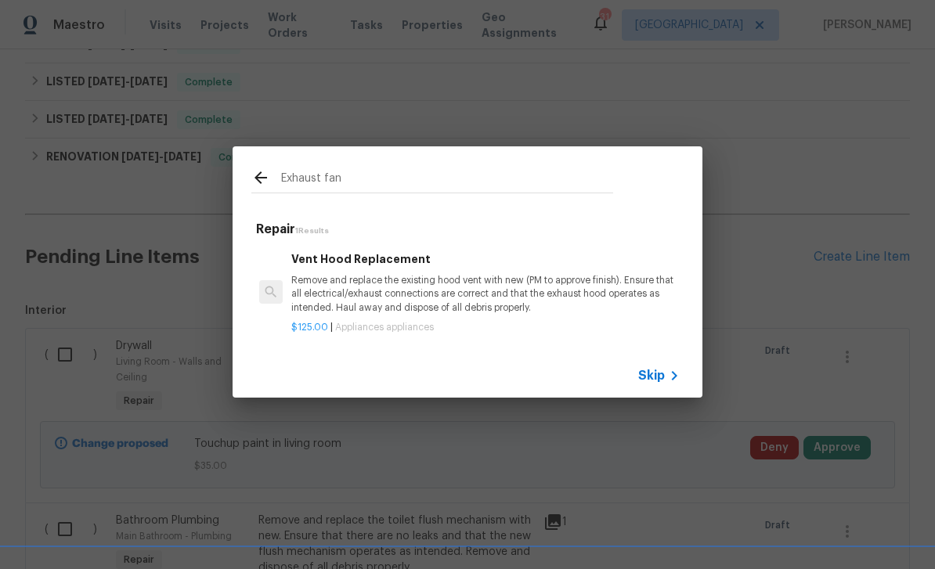
click at [588, 157] on div "Exhaust fan" at bounding box center [432, 177] width 399 height 62
click at [518, 189] on input "Exhaust fan" at bounding box center [447, 179] width 332 height 23
type input "E"
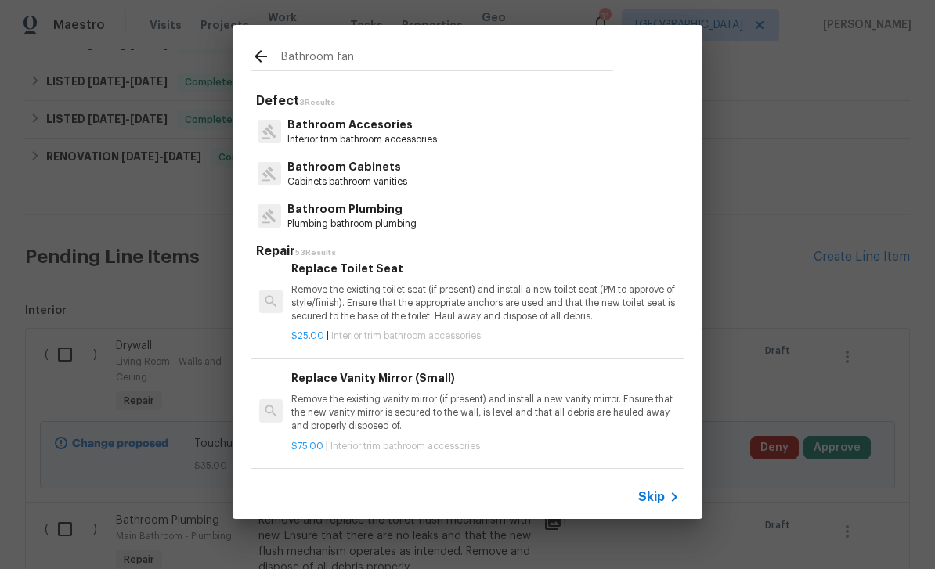
scroll to position [2208, 0]
click at [572, 48] on input "Bathroom fan" at bounding box center [447, 58] width 332 height 23
click at [536, 61] on input "Bathroom fan" at bounding box center [447, 58] width 332 height 23
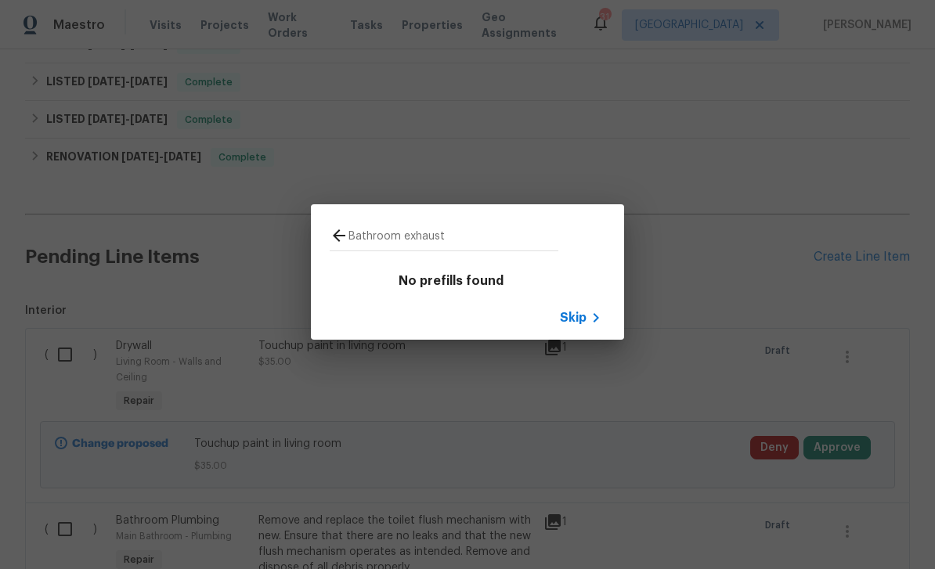
type input "Bathroom exhaust"
click at [579, 321] on span "Skip" at bounding box center [573, 318] width 27 height 16
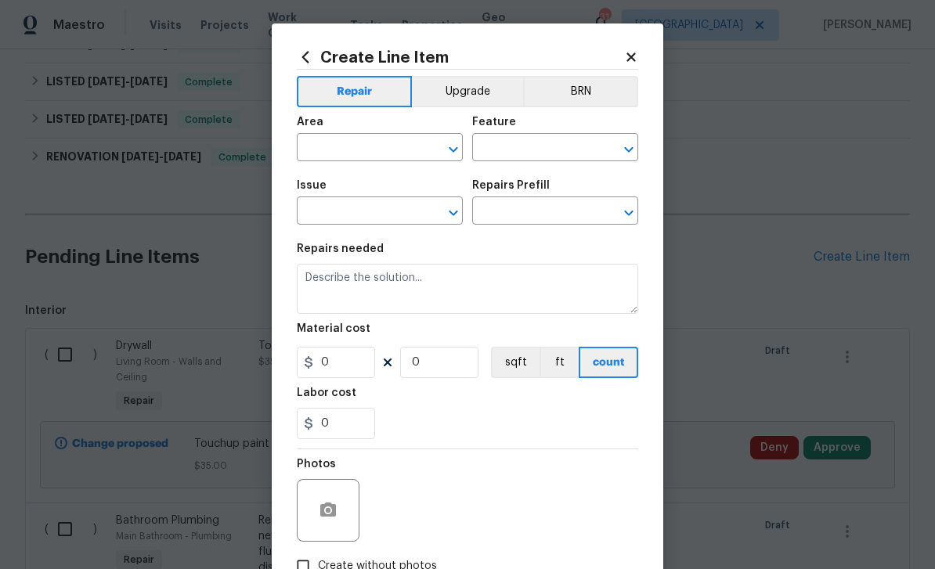
click at [448, 153] on icon "Open" at bounding box center [453, 149] width 19 height 19
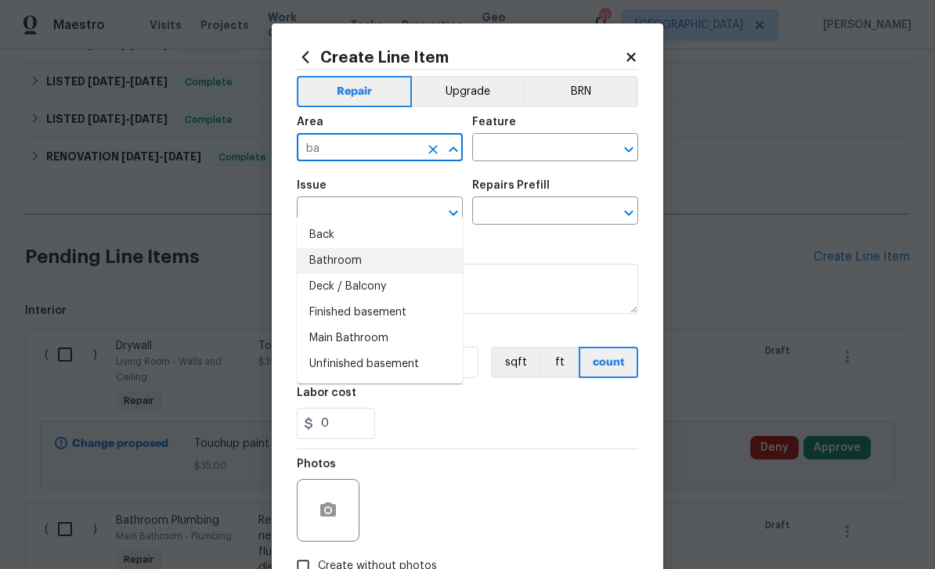
click at [405, 248] on li "Bathroom" at bounding box center [380, 261] width 166 height 26
type input "Bathroom"
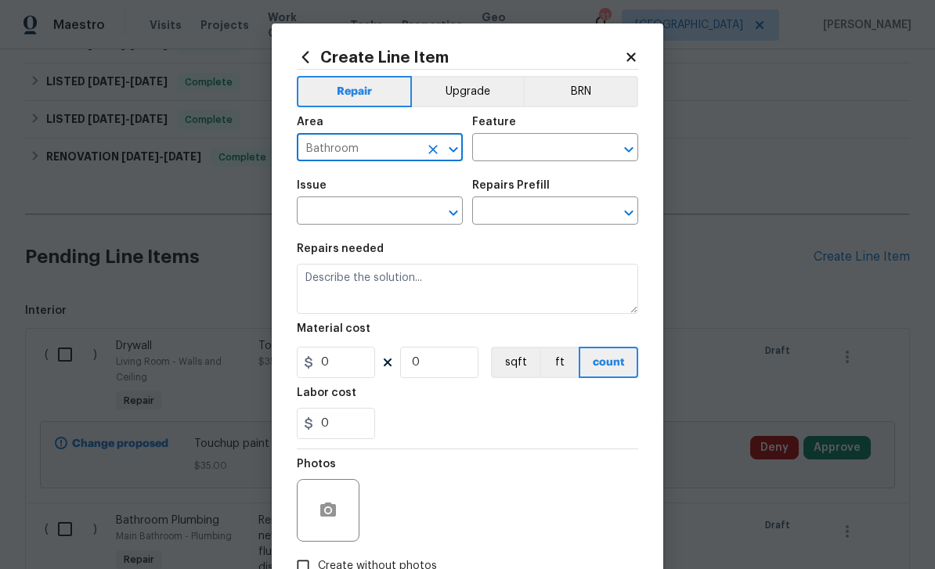
click at [624, 155] on icon "Open" at bounding box center [628, 149] width 19 height 19
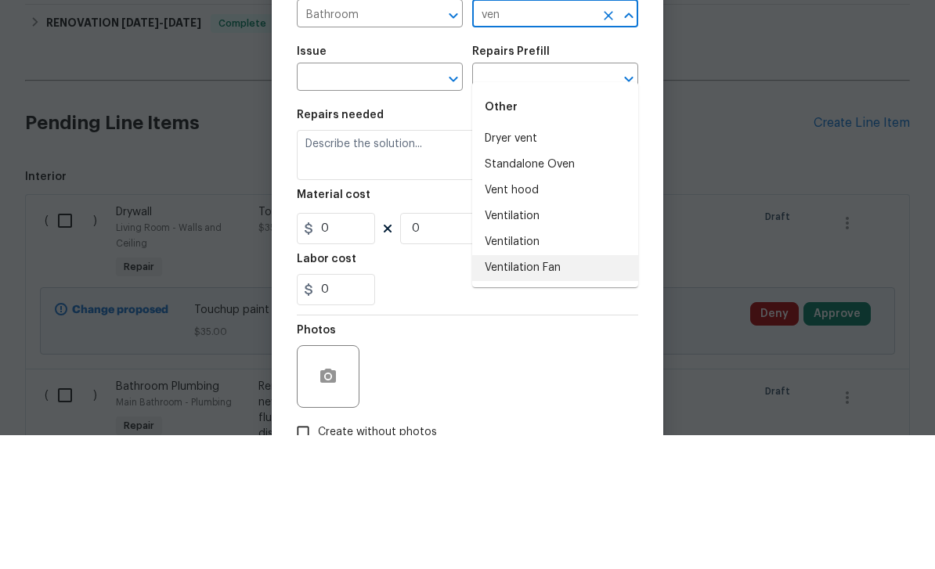
click at [579, 389] on li "Ventilation Fan" at bounding box center [555, 402] width 166 height 26
type input "Ventilation Fan"
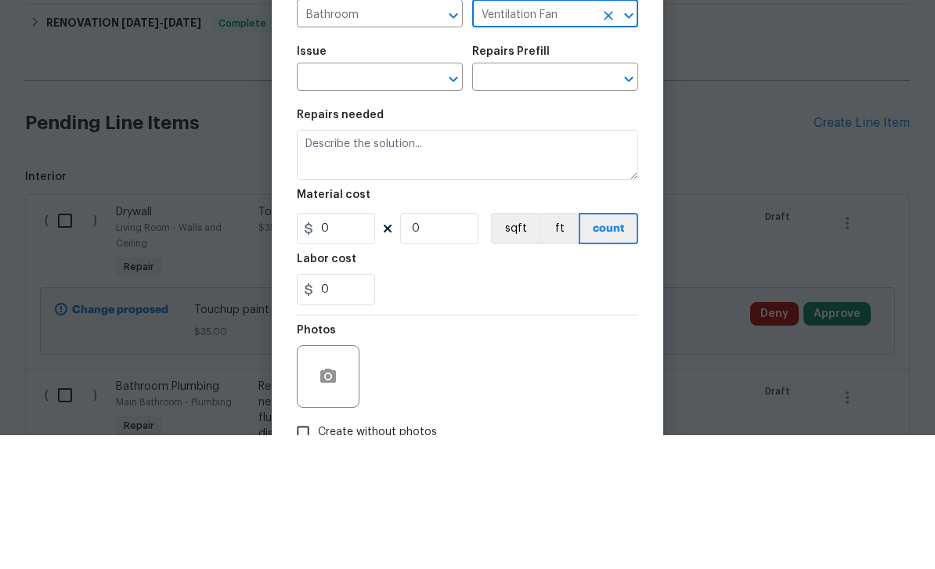
click at [449, 204] on icon "Open" at bounding box center [453, 213] width 19 height 19
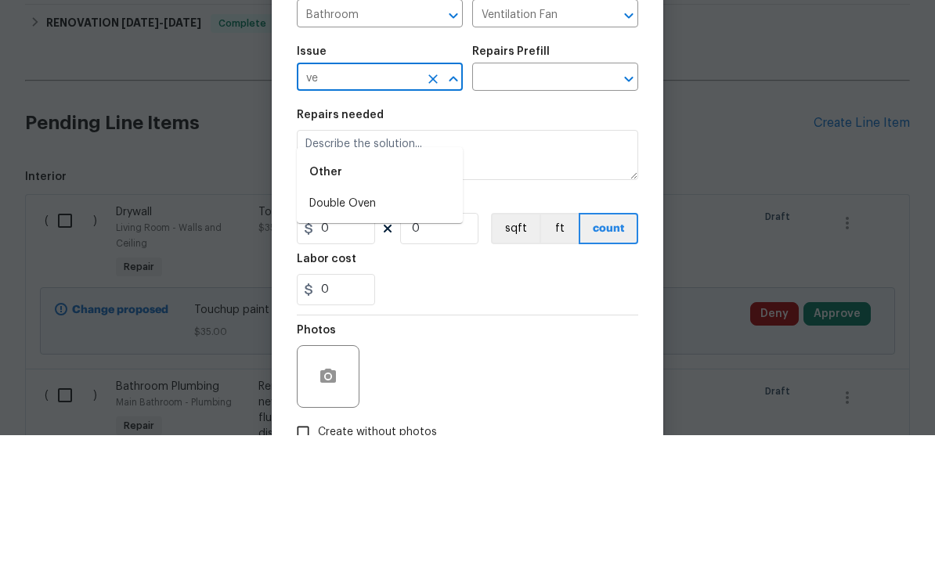
type input "v"
type input "fan"
click at [435, 325] on li "Bathroom Accesories" at bounding box center [380, 338] width 166 height 26
type input "Bathroom Accesories"
click at [638, 88] on div "Create Line Item Repair Upgrade BRN Area Bathroom ​ Feature Ventilation Fan ​ I…" at bounding box center [467, 336] width 391 height 627
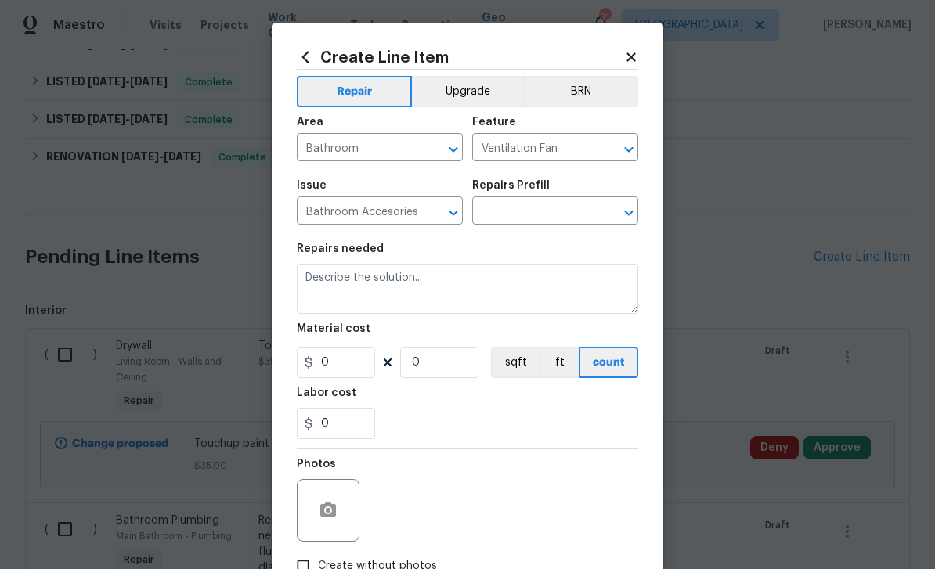
click at [626, 215] on icon "Open" at bounding box center [628, 212] width 9 height 5
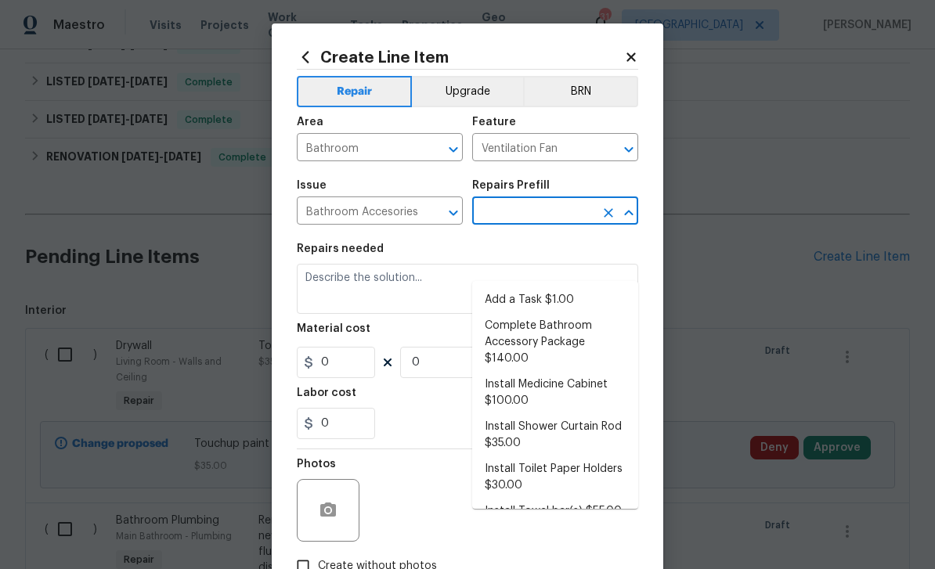
scroll to position [0, 0]
click at [584, 287] on li "Add a Task $1.00" at bounding box center [555, 300] width 166 height 26
type input "Add a Task $1.00"
type input "Interior Trim"
type textarea "HPM to detail"
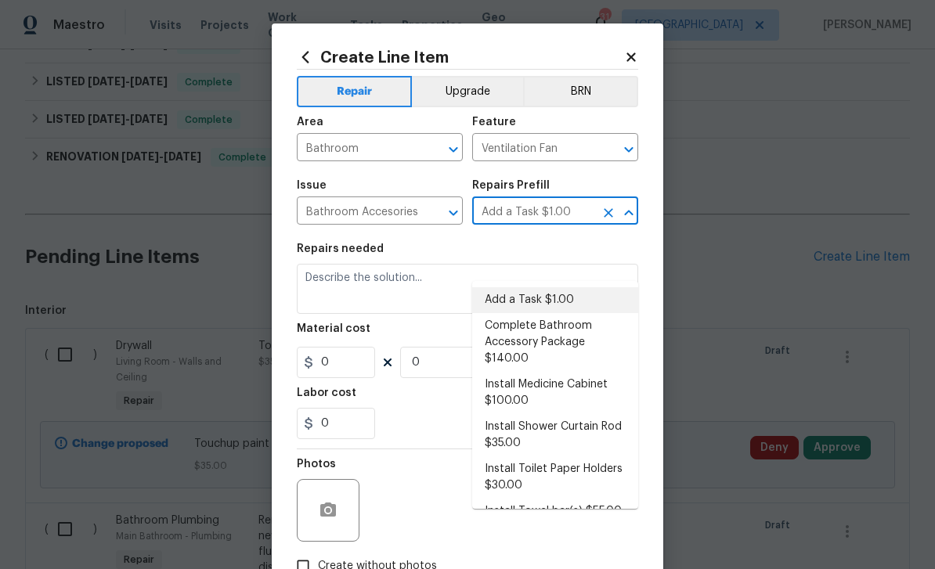
type input "1"
type input "Add a Task $1.00"
type input "1"
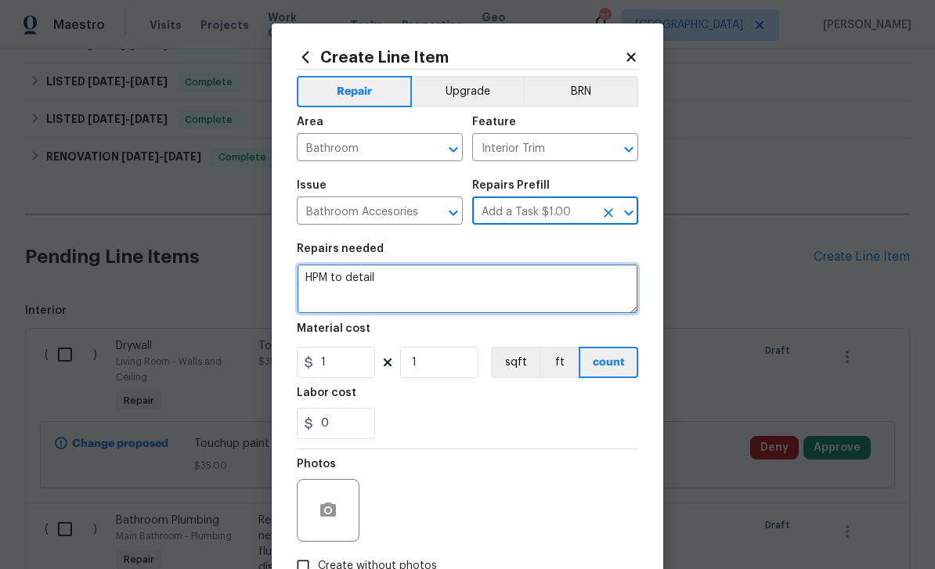
click at [415, 282] on textarea "HPM to detail" at bounding box center [467, 289] width 341 height 50
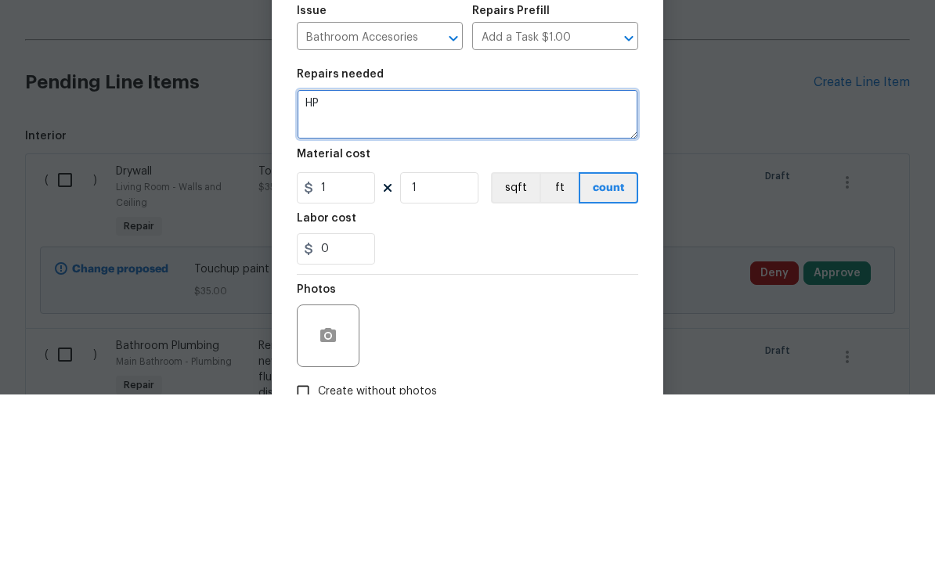
type textarea "H"
type textarea "Replace ventilation fan in bathroom upstairs"
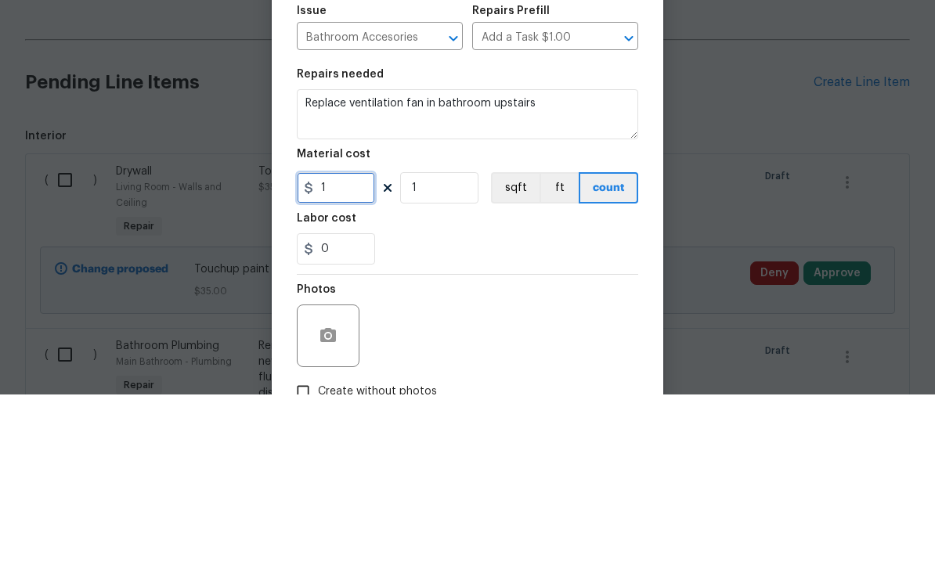
click at [348, 347] on input "1" at bounding box center [336, 362] width 78 height 31
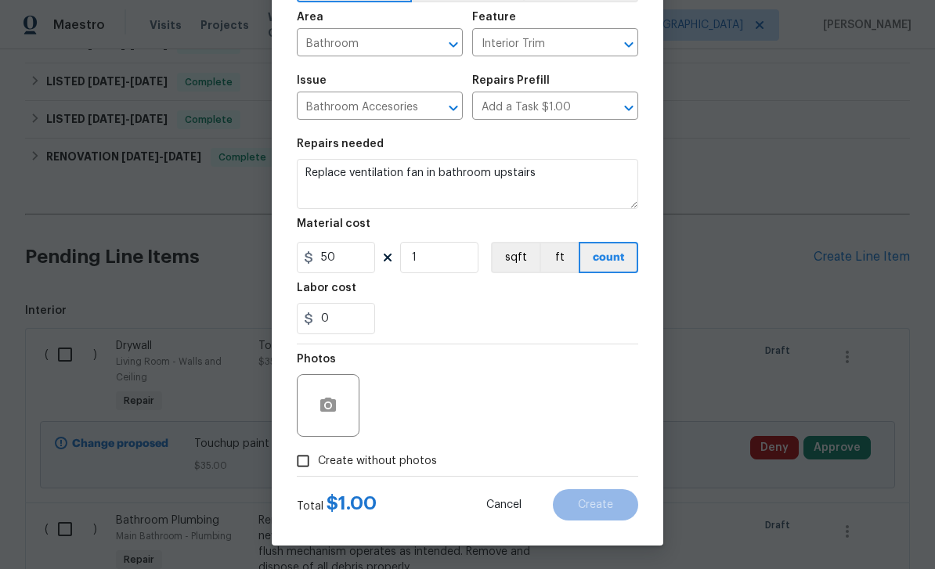
scroll to position [108, 0]
type input "50"
click at [334, 406] on icon "button" at bounding box center [328, 405] width 16 height 14
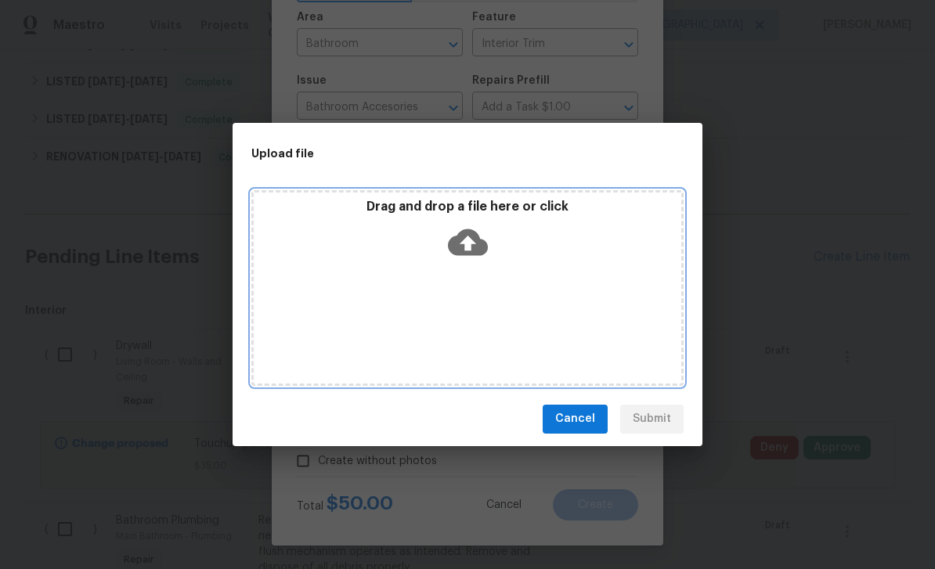
click at [467, 222] on icon at bounding box center [468, 242] width 40 height 40
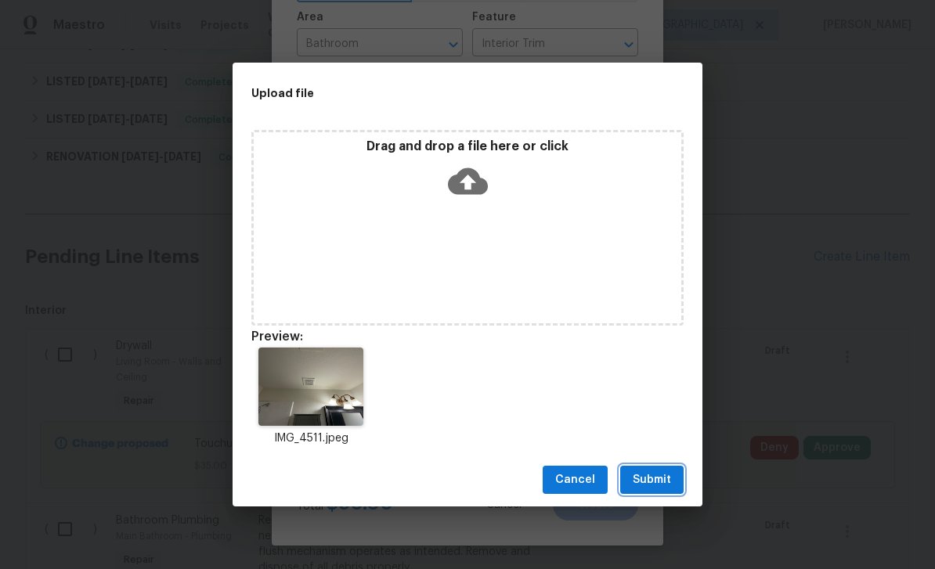
click at [664, 486] on span "Submit" at bounding box center [652, 481] width 38 height 20
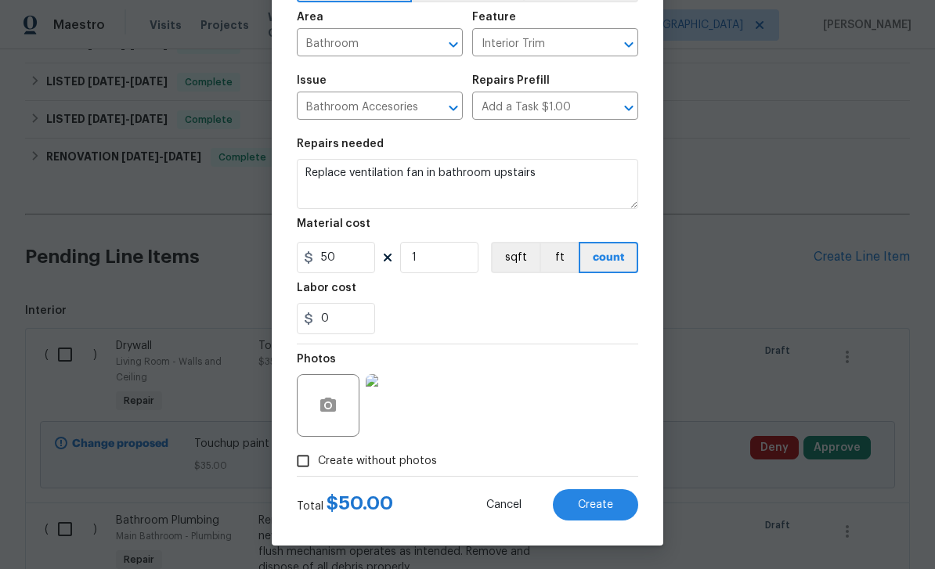
click at [601, 511] on button "Create" at bounding box center [595, 504] width 85 height 31
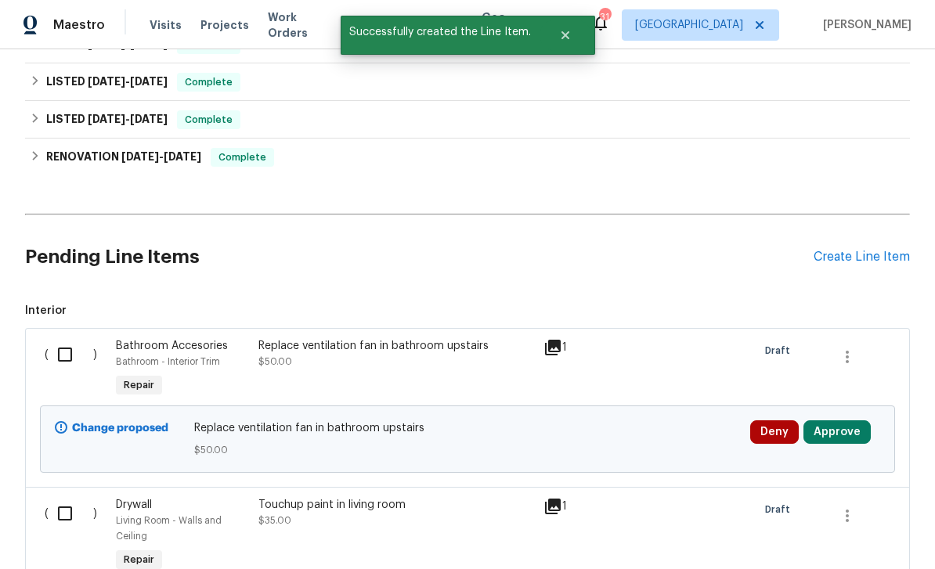
click at [74, 338] on input "checkbox" at bounding box center [71, 354] width 45 height 33
checkbox input "true"
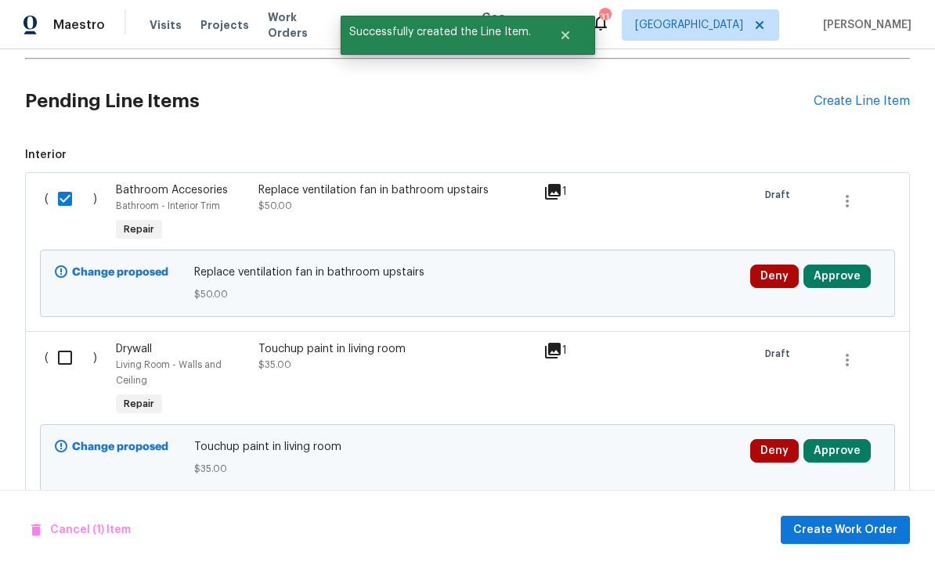
click at [86, 341] on input "checkbox" at bounding box center [71, 357] width 45 height 33
checkbox input "true"
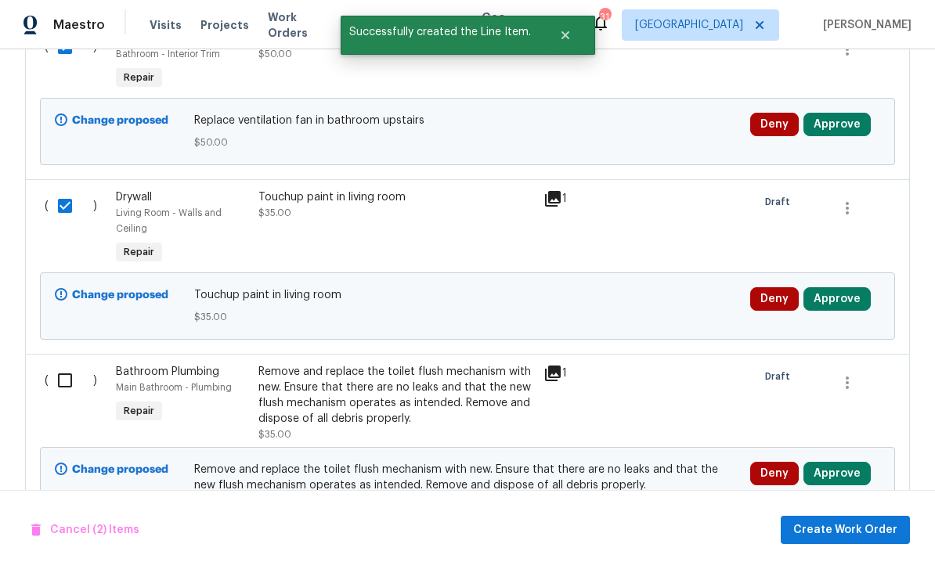
click at [79, 364] on input "checkbox" at bounding box center [71, 380] width 45 height 33
checkbox input "true"
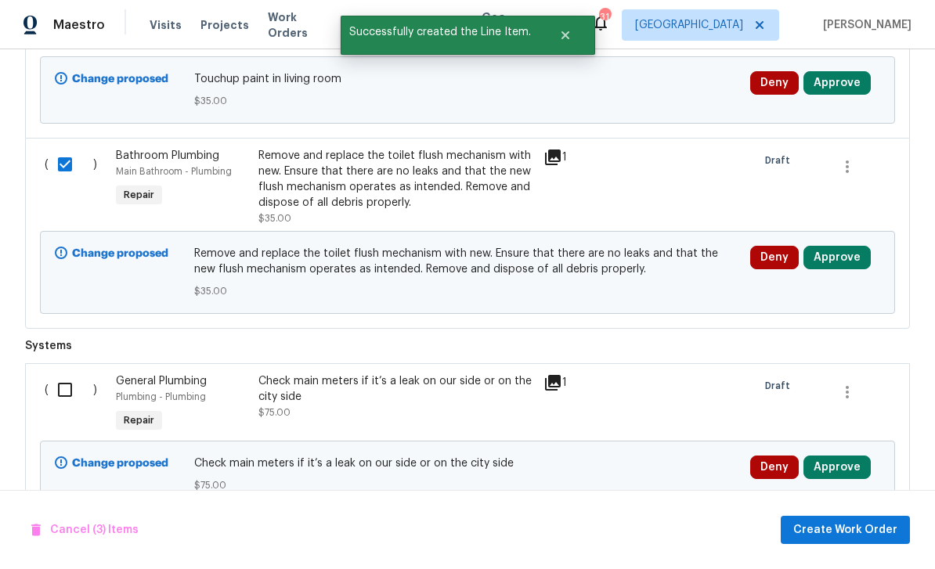
click at [70, 373] on input "checkbox" at bounding box center [71, 389] width 45 height 33
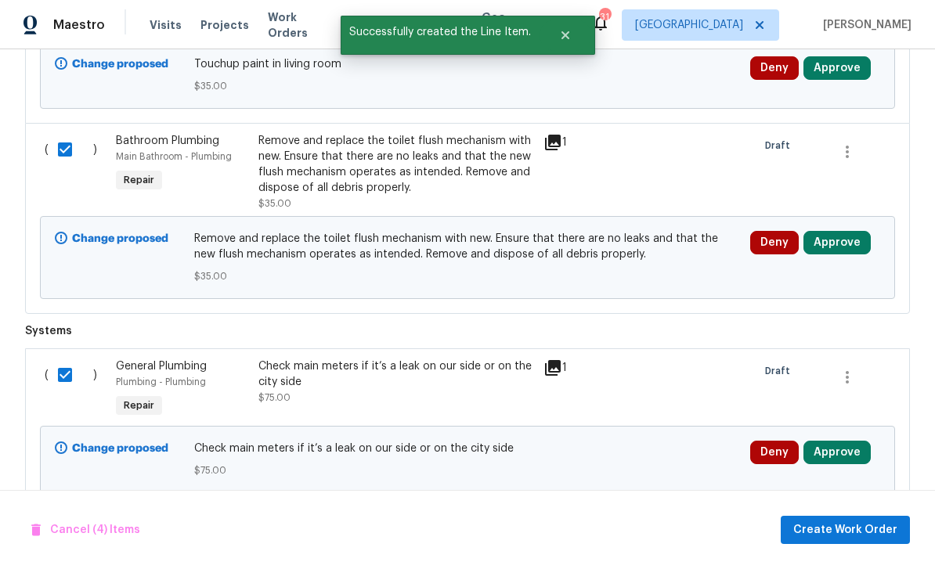
scroll to position [932, 0]
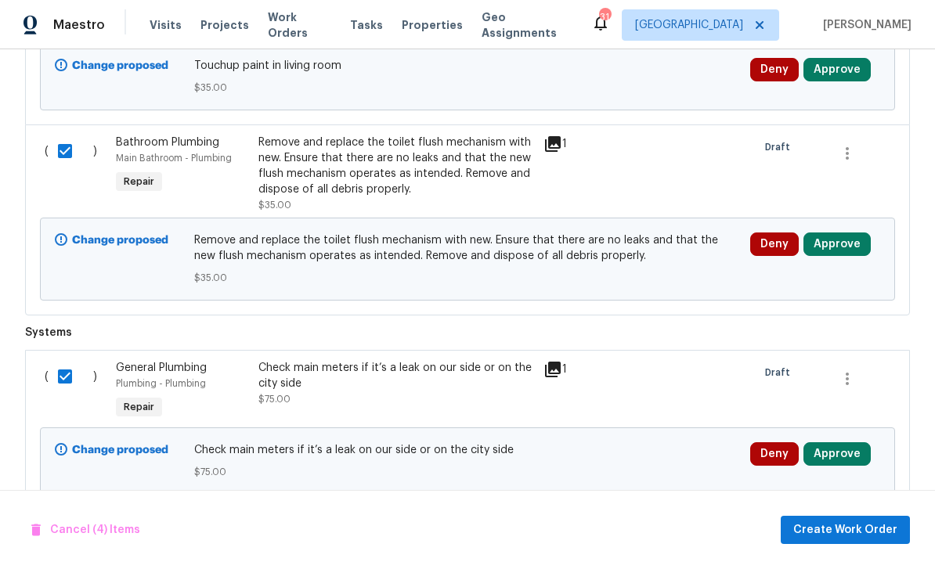
click at [873, 513] on div "Cancel (4) Items Create Work Order" at bounding box center [467, 530] width 935 height 80
click at [876, 517] on button "Create Work Order" at bounding box center [845, 530] width 129 height 29
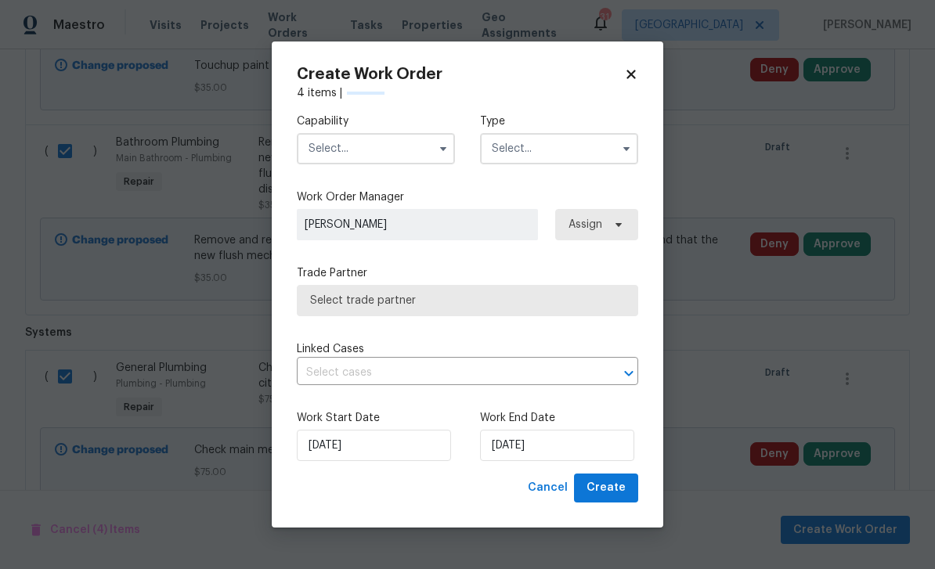
checkbox input "false"
click at [612, 148] on input "text" at bounding box center [559, 148] width 158 height 31
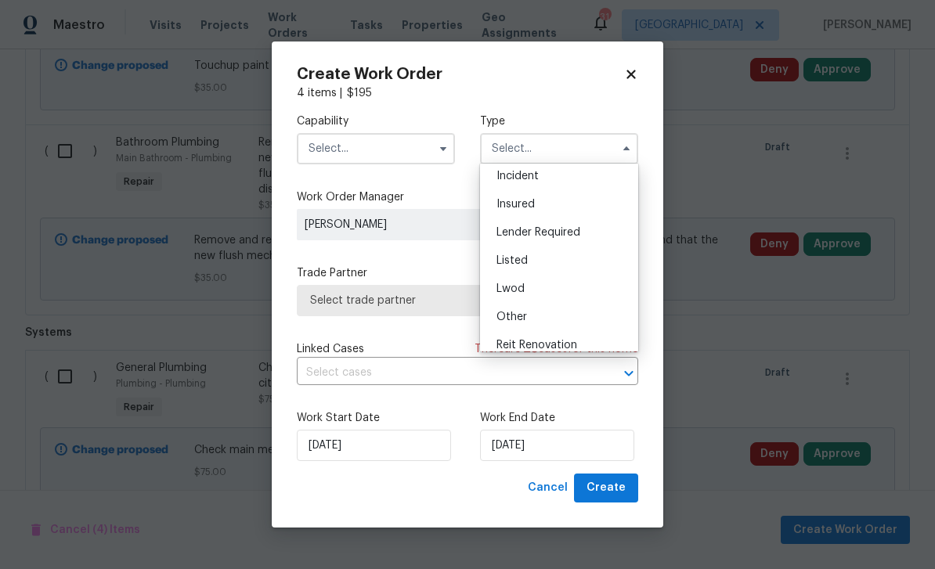
scroll to position [61, 0]
click at [583, 259] on div "Listed" at bounding box center [559, 261] width 150 height 28
type input "Listed"
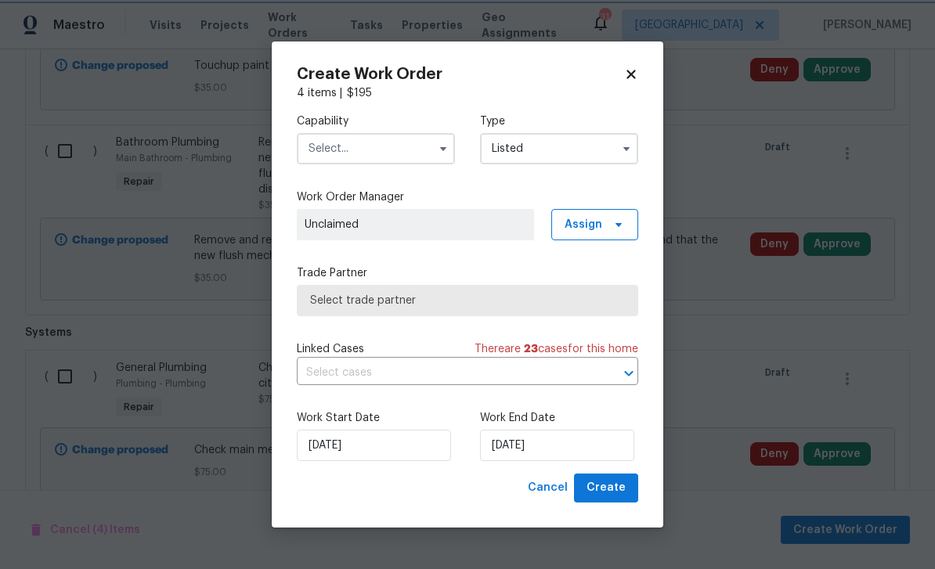
scroll to position [0, 0]
click at [439, 148] on icon "button" at bounding box center [443, 148] width 13 height 13
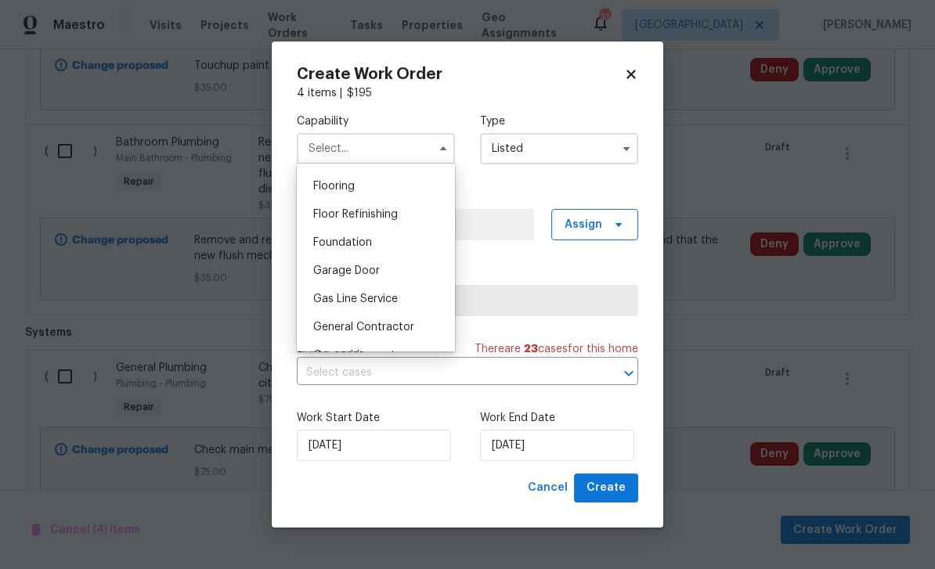
scroll to position [607, 0]
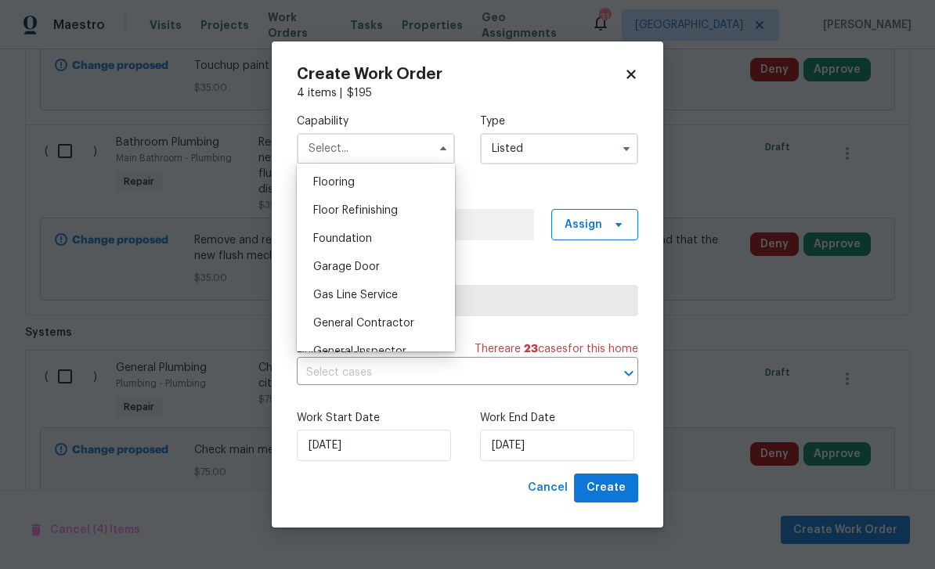
click at [411, 324] on span "General Contractor" at bounding box center [363, 323] width 101 height 11
type input "General Contractor"
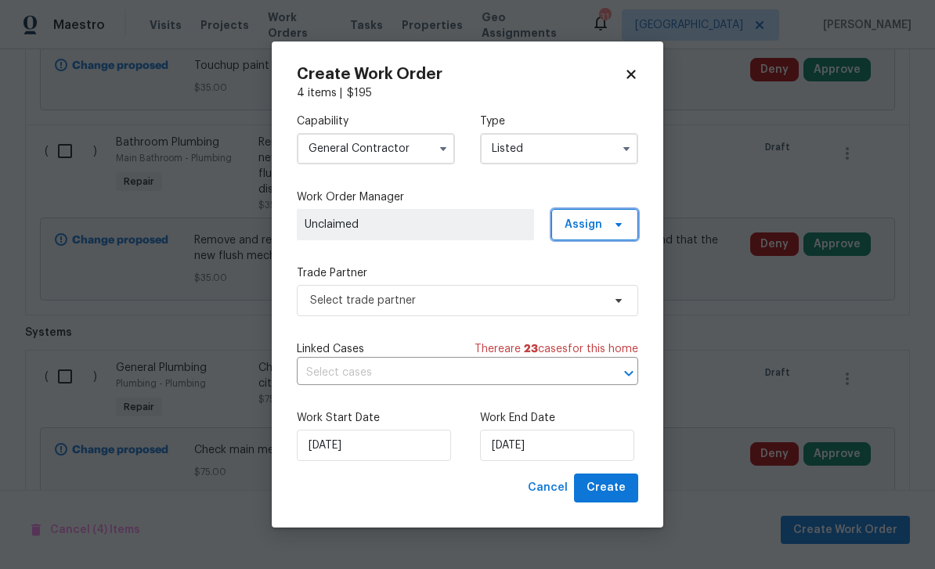
click at [622, 224] on icon at bounding box center [618, 224] width 13 height 13
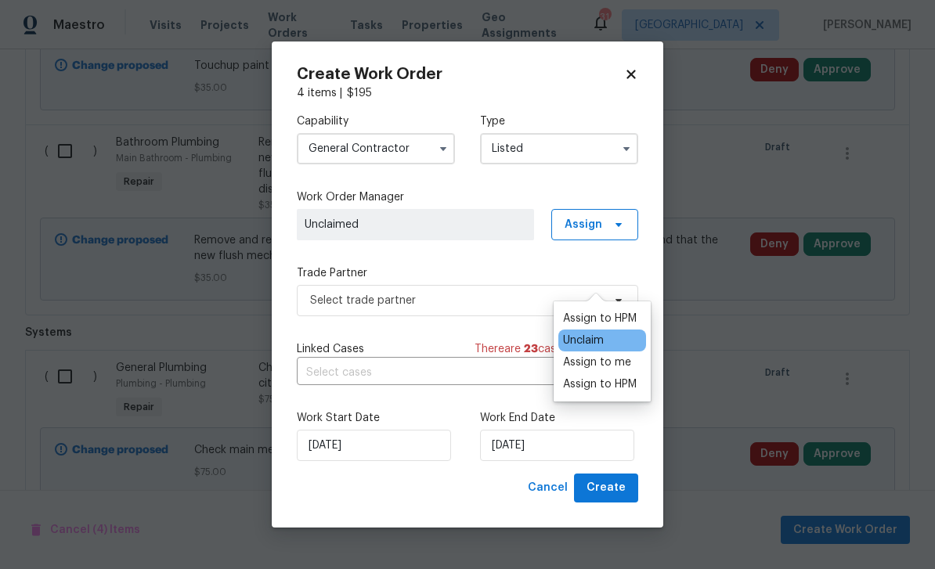
click at [631, 311] on div "Assign to HPM" at bounding box center [600, 319] width 74 height 16
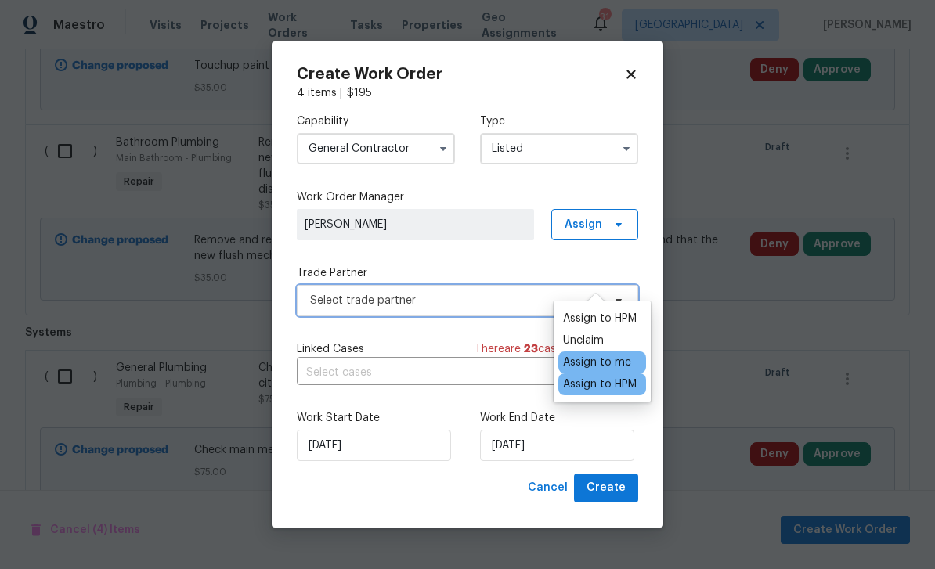
click at [478, 312] on span "Select trade partner" at bounding box center [467, 300] width 341 height 31
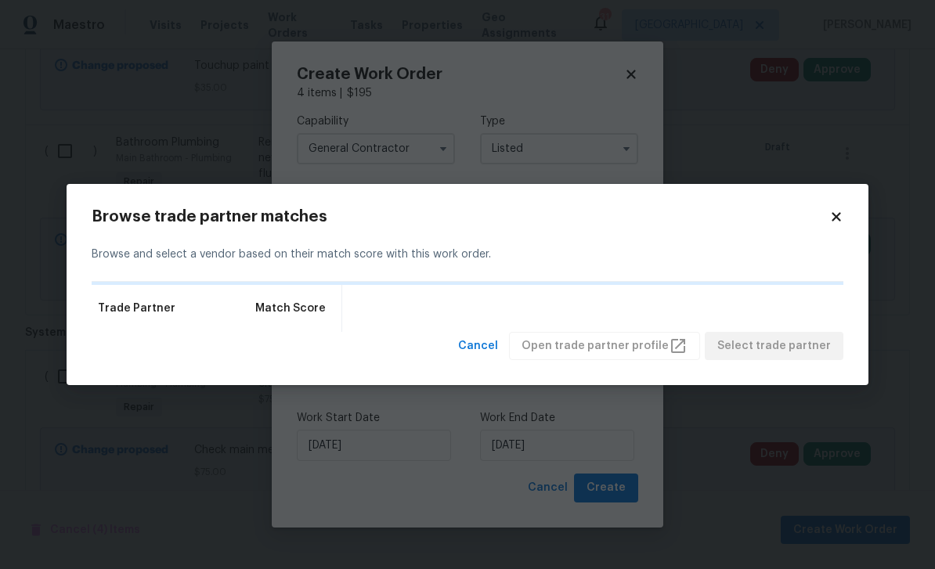
click at [484, 317] on div "Trade Partner Match Score" at bounding box center [468, 308] width 752 height 47
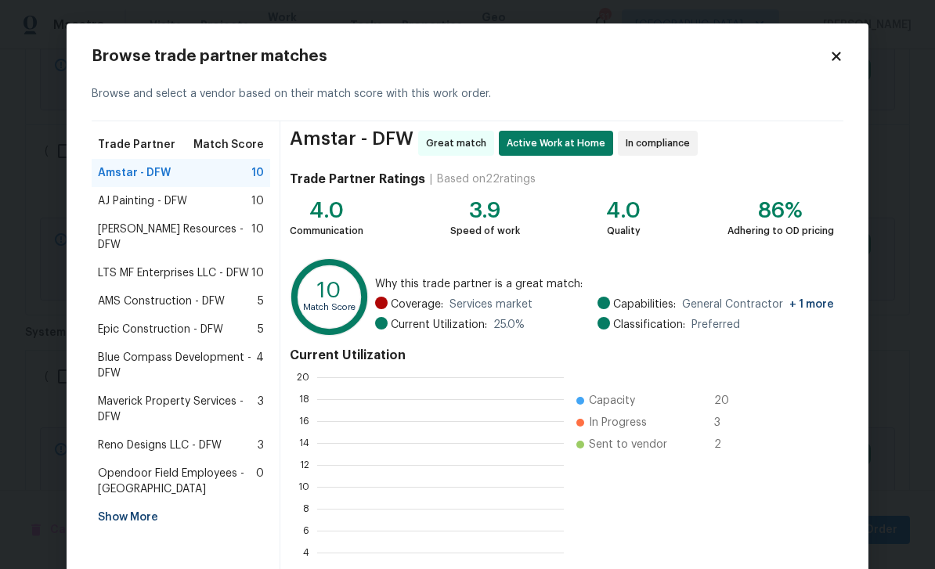
scroll to position [2, 2]
click at [235, 208] on div "AJ Painting - DFW 10" at bounding box center [181, 201] width 166 height 16
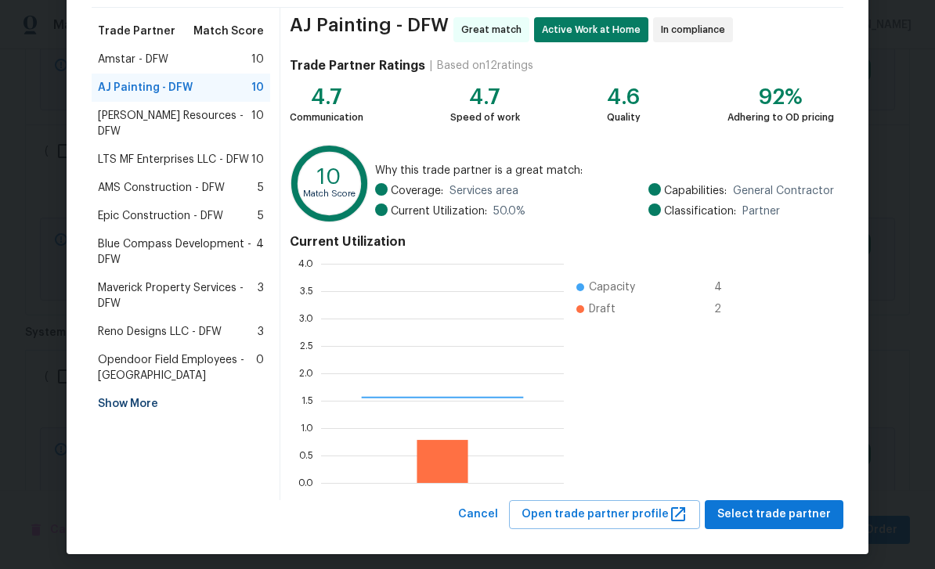
scroll to position [219, 243]
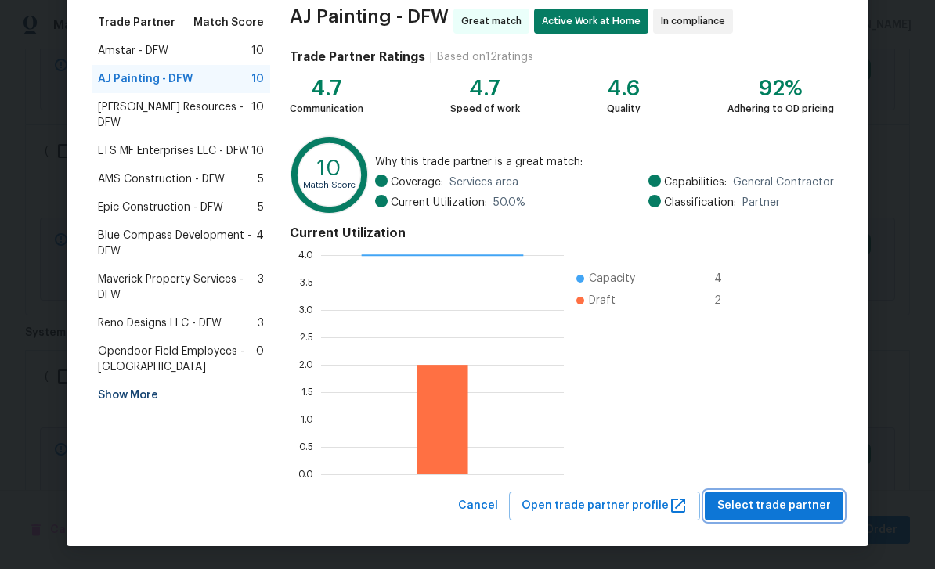
click at [794, 497] on span "Select trade partner" at bounding box center [774, 506] width 114 height 20
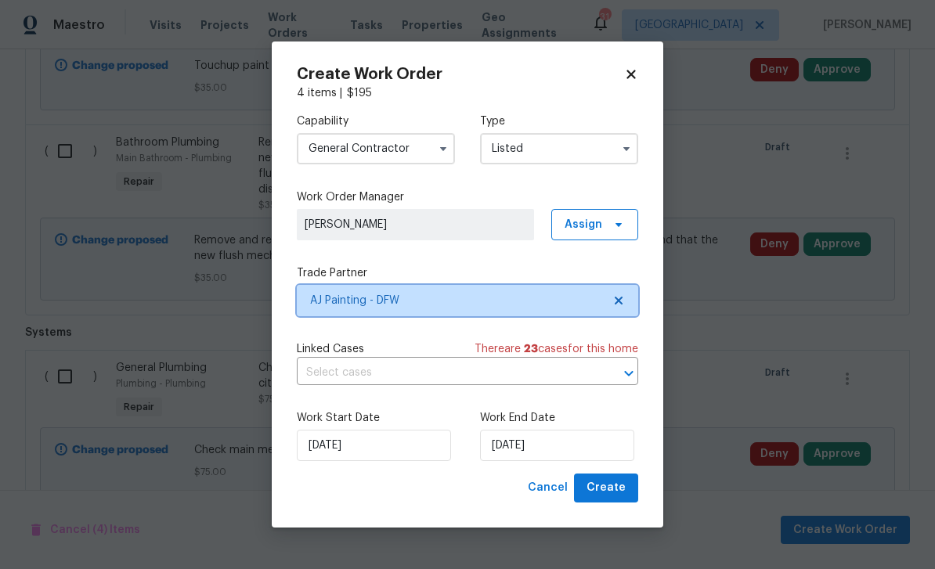
scroll to position [0, 0]
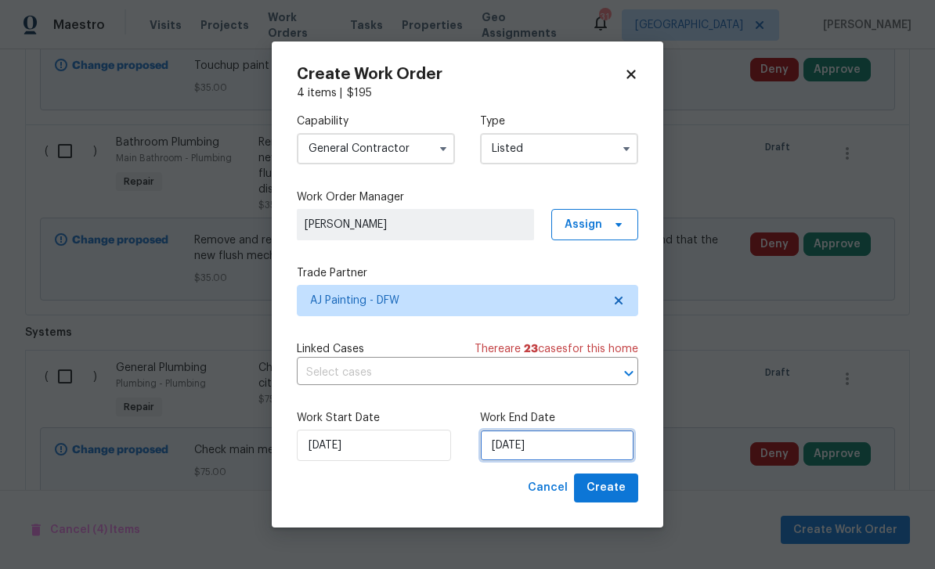
click at [599, 439] on input "[DATE]" at bounding box center [557, 445] width 154 height 31
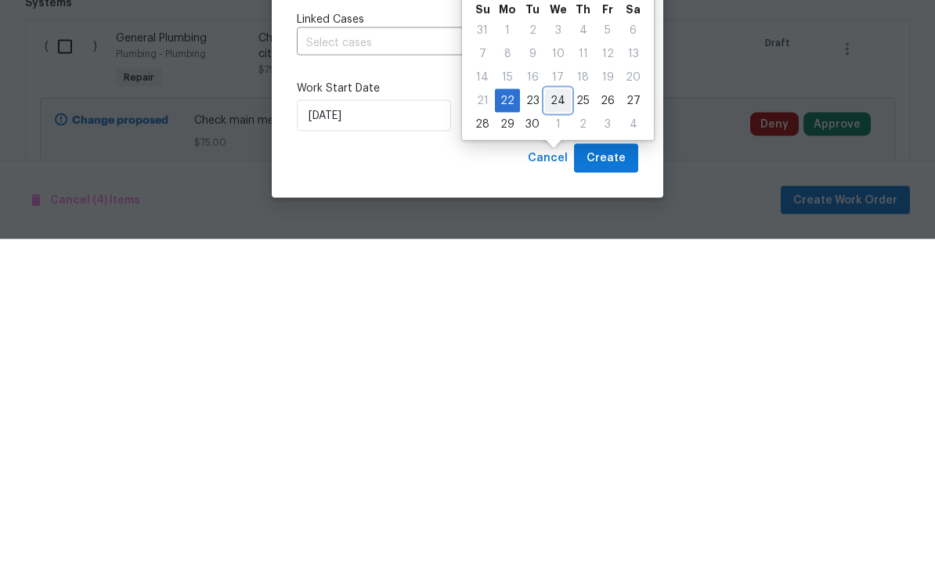
click at [550, 420] on div "24" at bounding box center [558, 431] width 26 height 22
type input "9/24/2025"
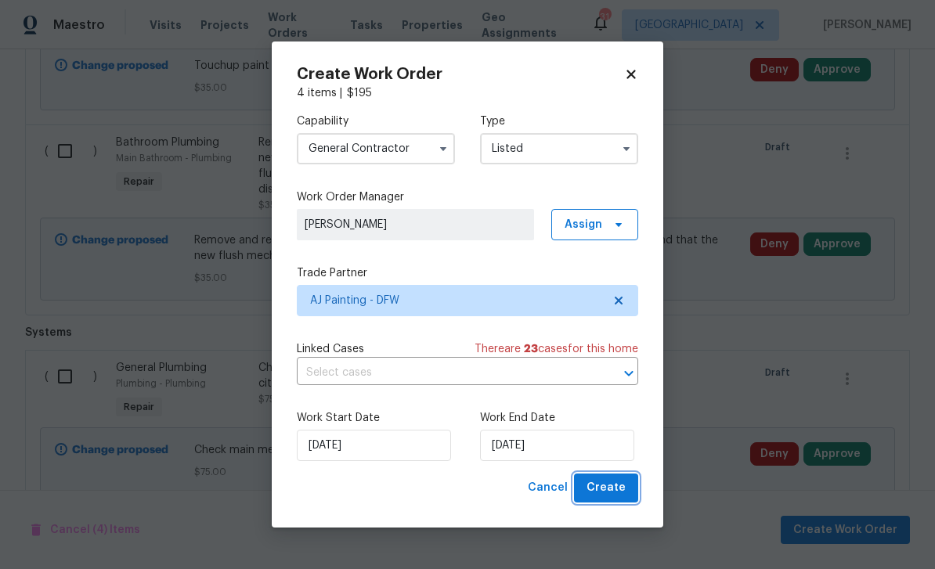
click at [627, 502] on button "Create" at bounding box center [606, 488] width 64 height 29
click at [630, 503] on div "Create Work Order 4 items | $ 195 Capability General Contractor Type Listed Wor…" at bounding box center [467, 284] width 391 height 486
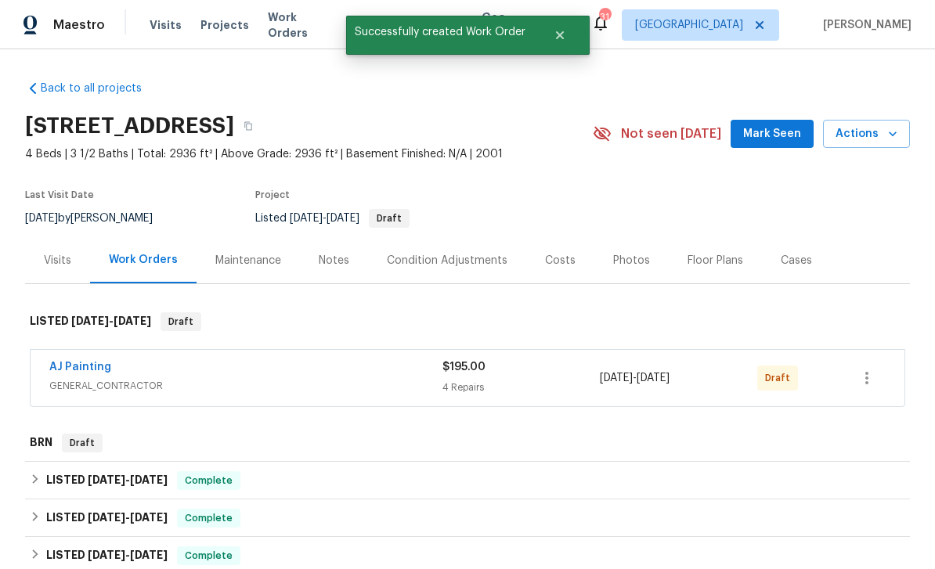
click at [843, 359] on div "AJ Painting GENERAL_CONTRACTOR $195.00 4 Repairs 9/22/2025 - 9/24/2025 Draft" at bounding box center [448, 378] width 799 height 38
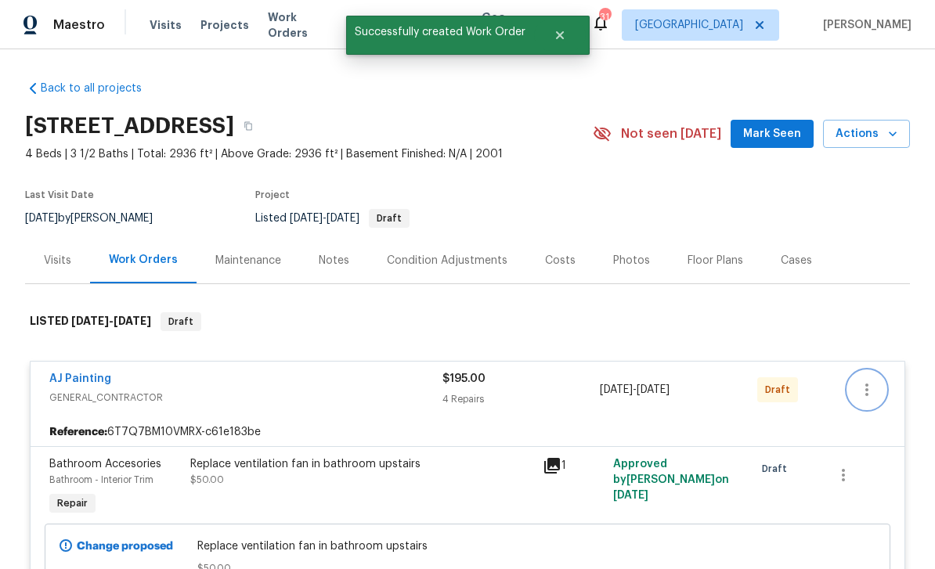
click at [860, 381] on icon "button" at bounding box center [866, 390] width 19 height 19
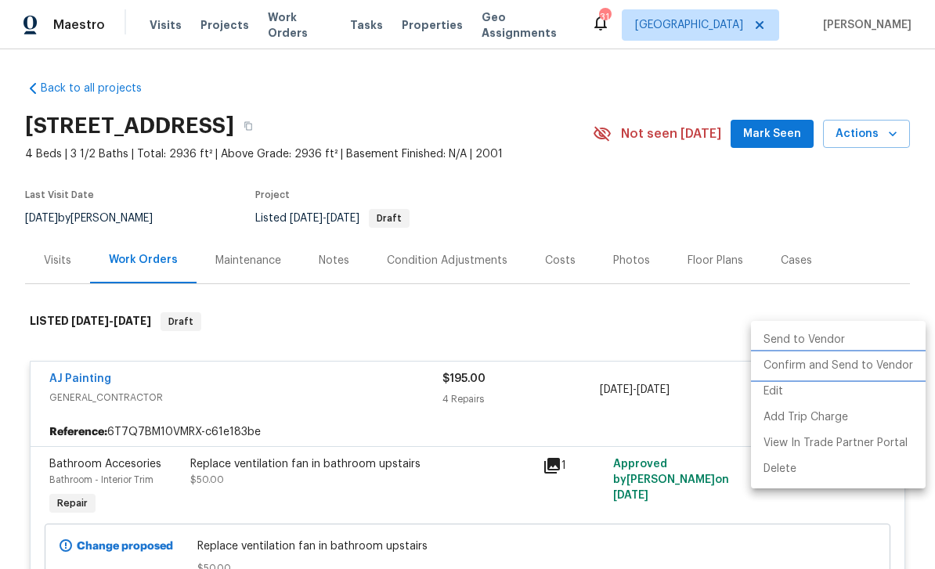
click at [889, 371] on li "Confirm and Send to Vendor" at bounding box center [838, 366] width 175 height 26
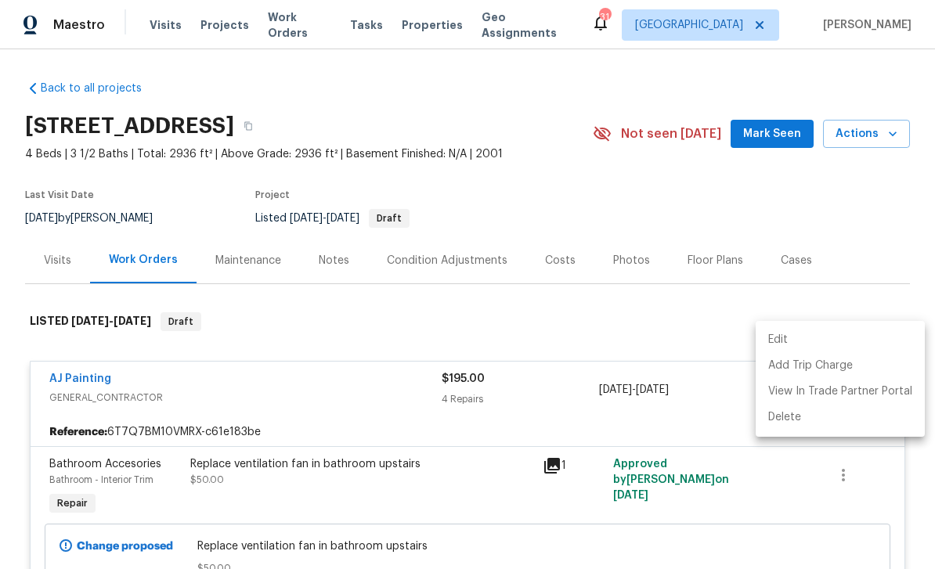
click at [327, 216] on div at bounding box center [467, 284] width 935 height 569
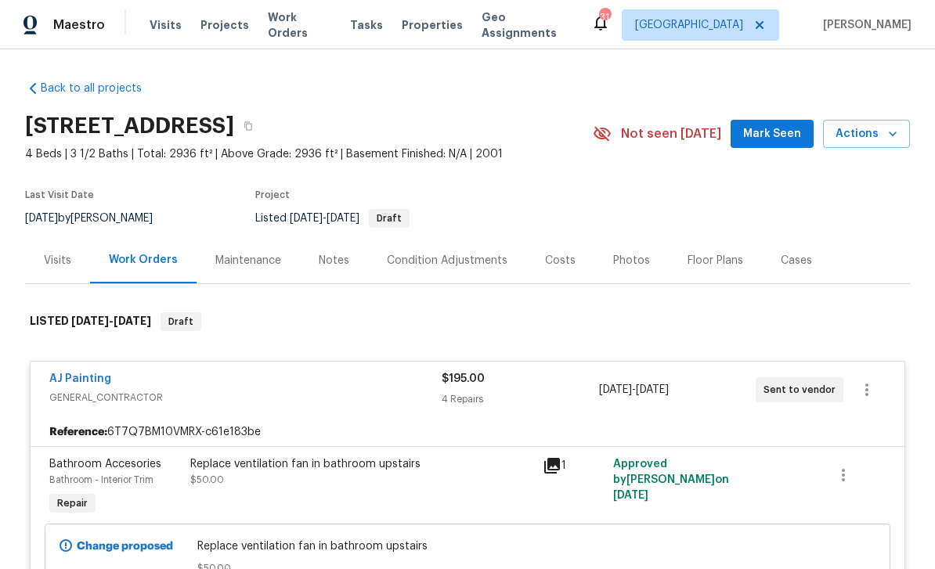
click at [330, 237] on div "Notes" at bounding box center [334, 260] width 68 height 46
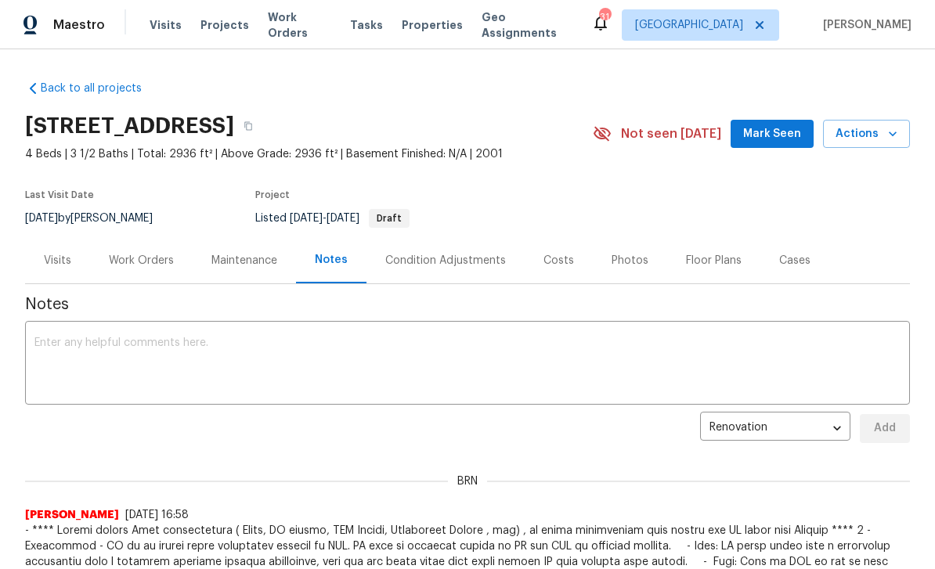
click at [354, 366] on textarea at bounding box center [467, 364] width 866 height 55
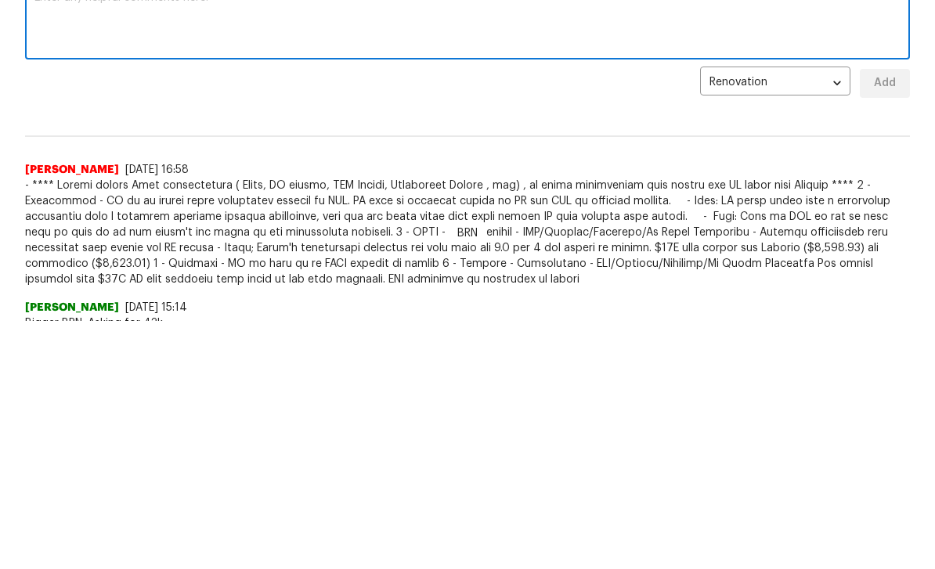
scroll to position [11, 0]
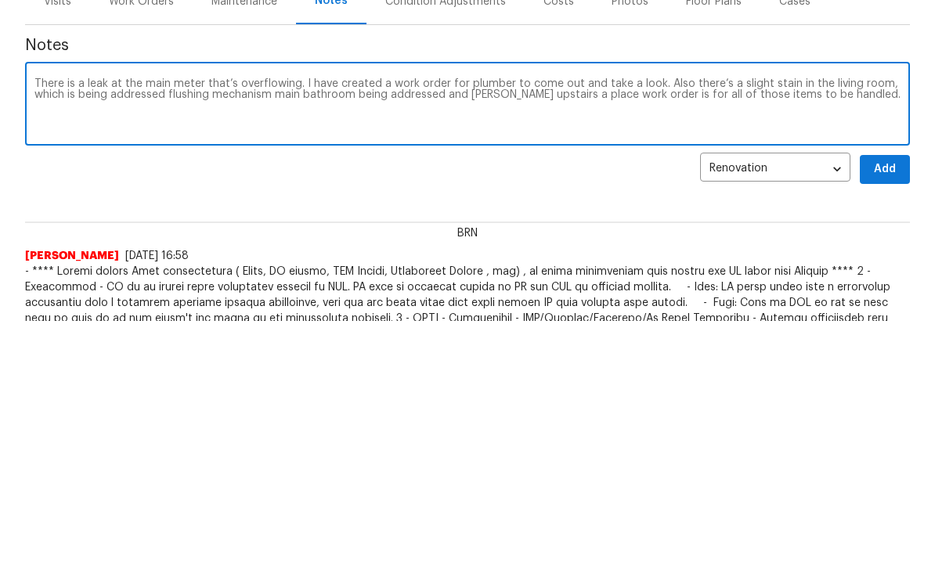
type textarea "There is a leak at the main meter that’s overflowing. I have created a work ord…"
click at [889, 408] on span "Add" at bounding box center [884, 418] width 25 height 20
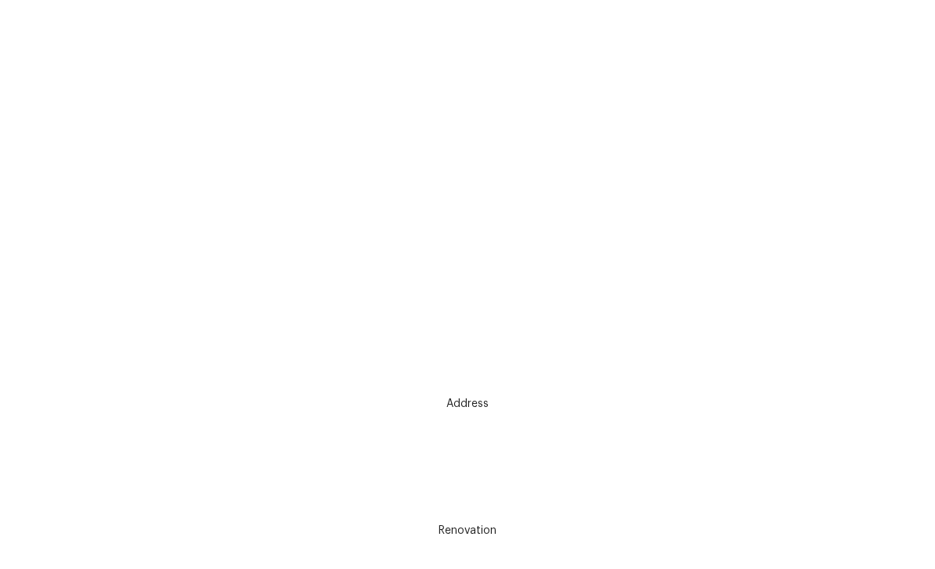
scroll to position [1380, 0]
